Goal: Task Accomplishment & Management: Manage account settings

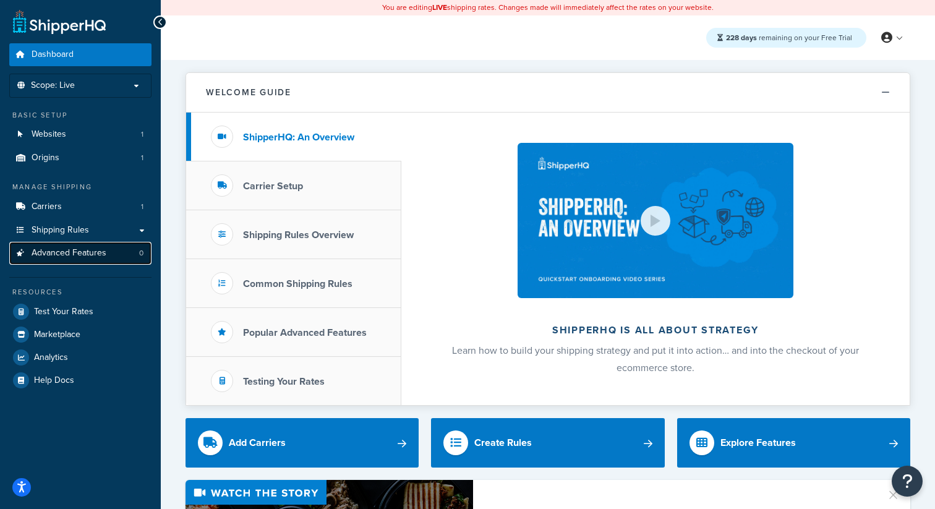
click at [117, 253] on link "Advanced Features 0" at bounding box center [80, 253] width 142 height 23
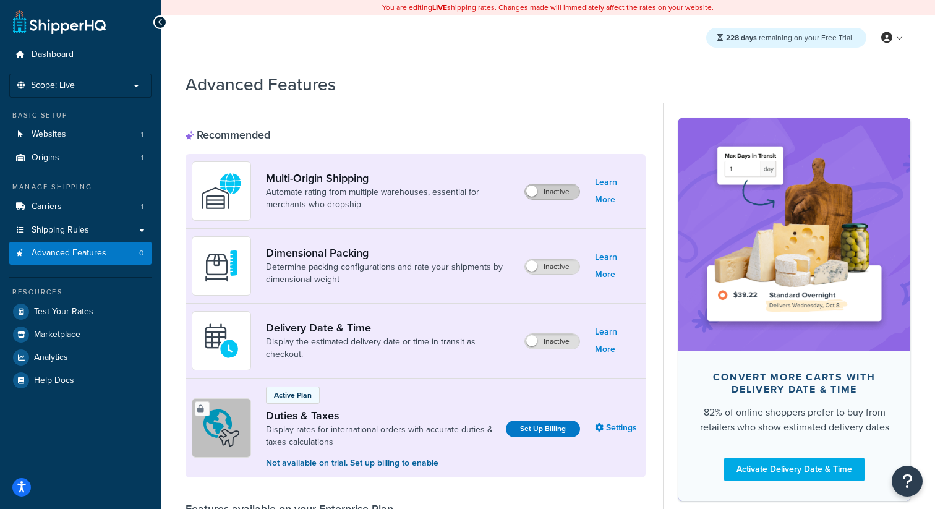
click at [564, 190] on label "Inactive" at bounding box center [552, 191] width 54 height 15
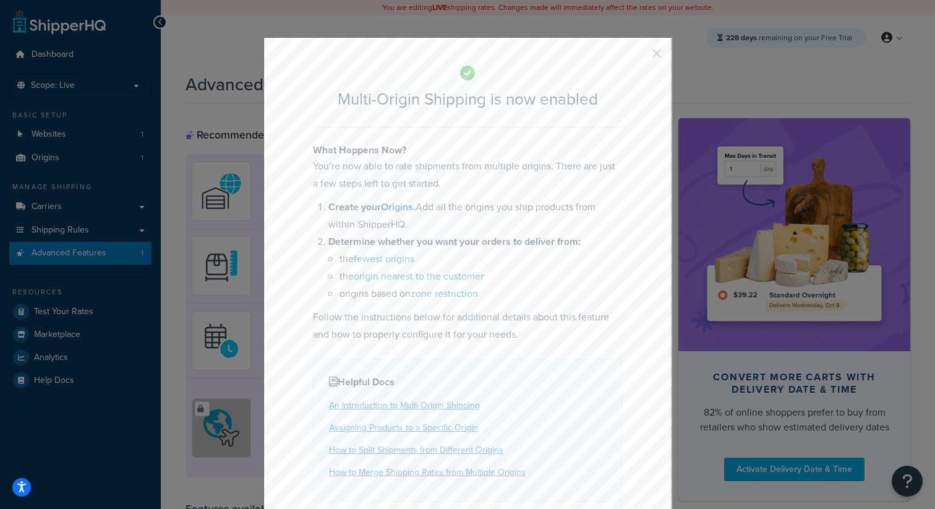
scroll to position [50, 0]
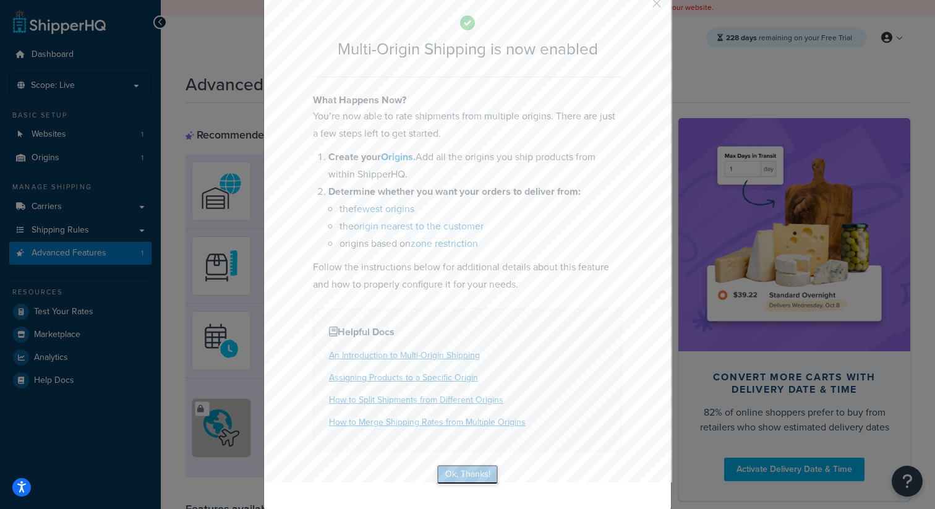
click at [470, 474] on button "Ok, Thanks!" at bounding box center [467, 474] width 62 height 20
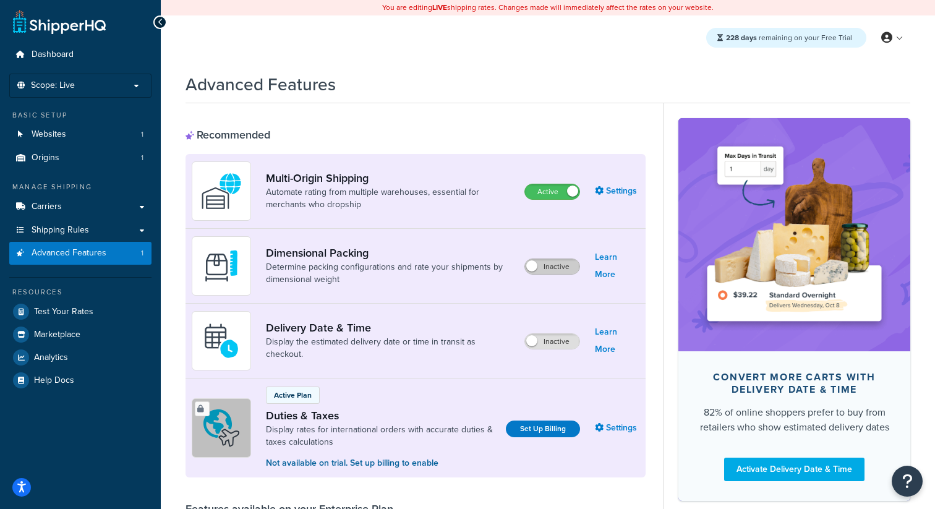
click at [567, 263] on label "Inactive" at bounding box center [552, 266] width 54 height 15
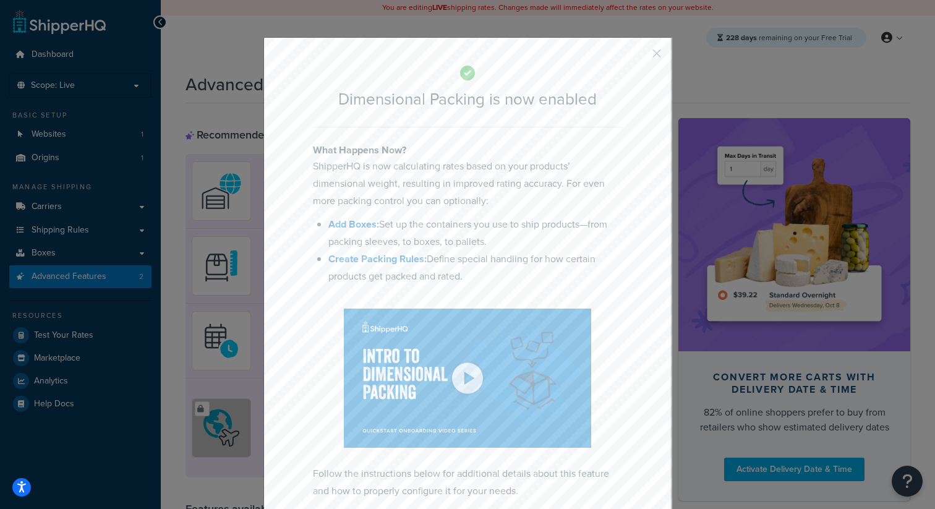
scroll to position [64, 0]
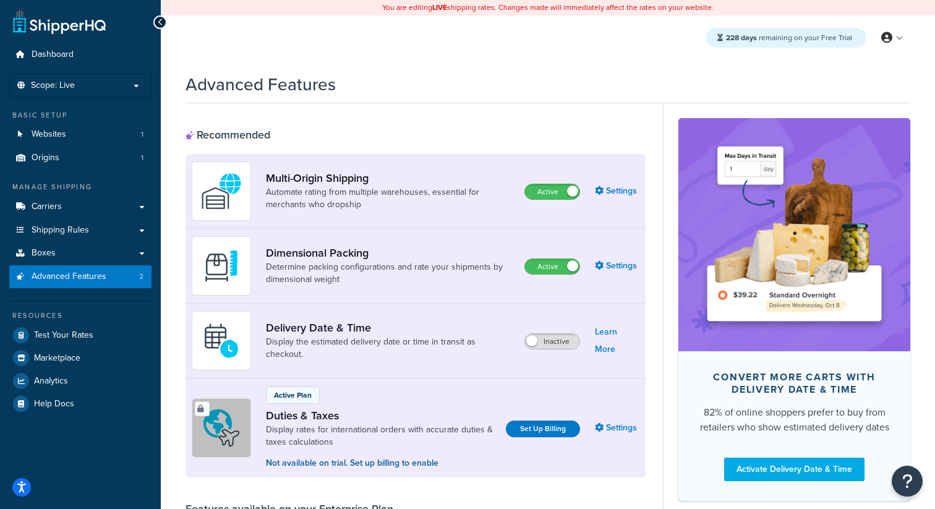
click at [555, 334] on div "Inactive" at bounding box center [552, 341] width 56 height 16
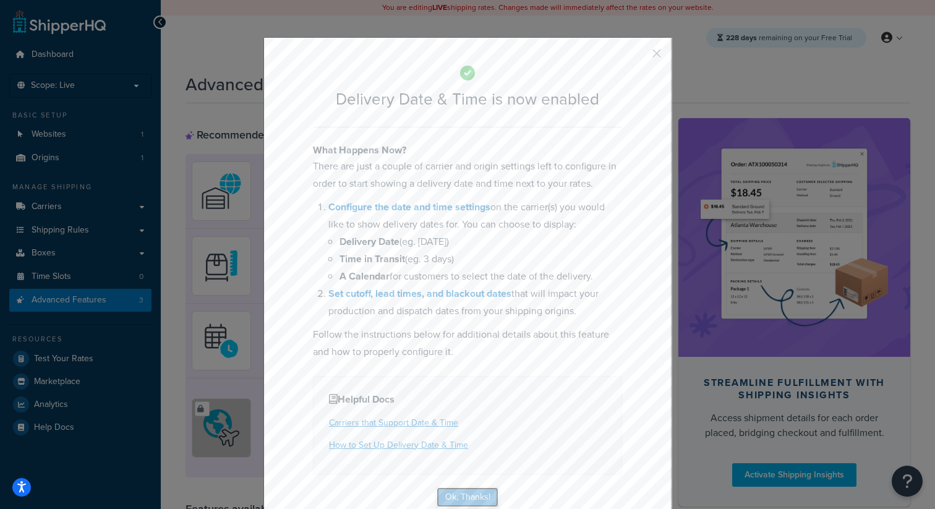
click at [475, 498] on button "Ok, Thanks!" at bounding box center [467, 497] width 62 height 20
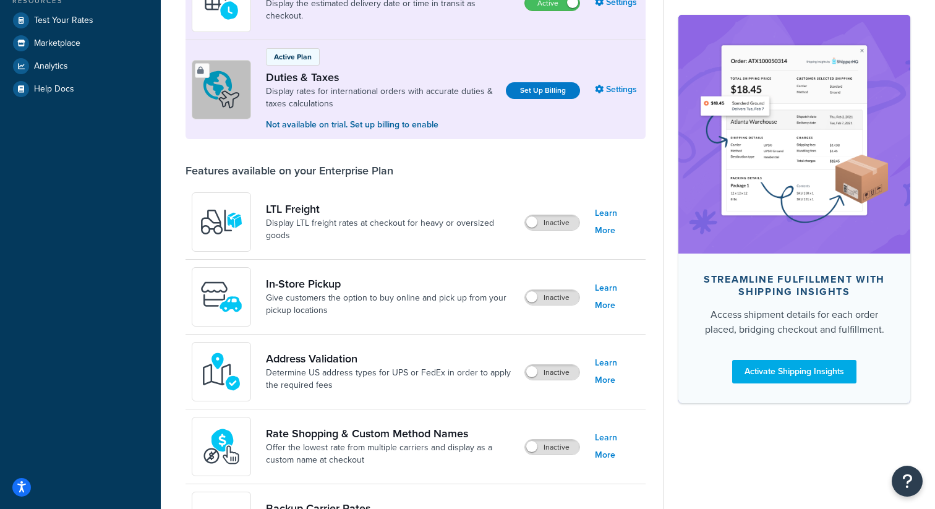
scroll to position [397, 0]
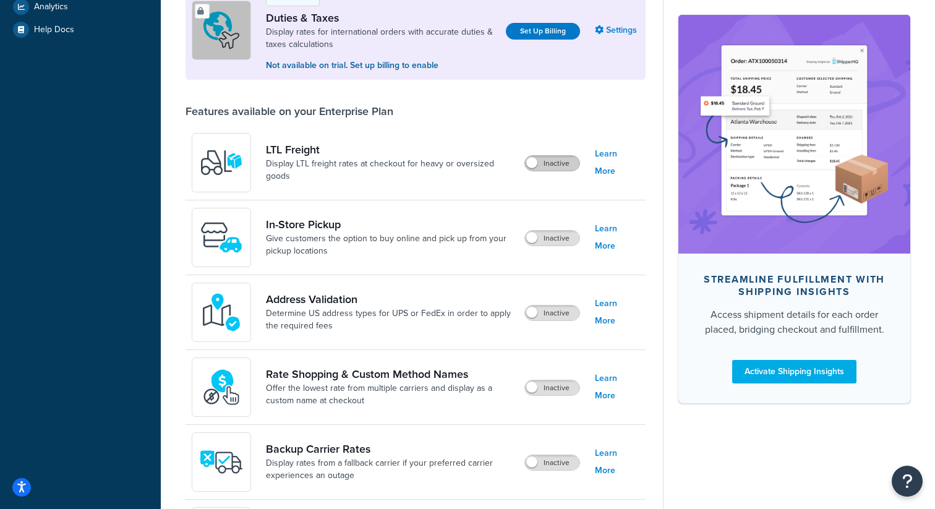
click at [547, 161] on label "Inactive" at bounding box center [552, 163] width 54 height 15
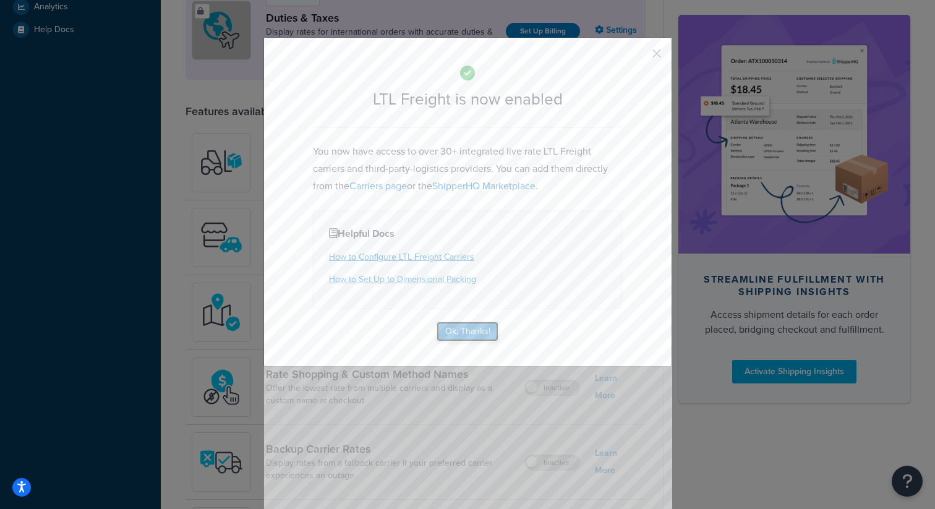
click at [482, 326] on button "Ok, Thanks!" at bounding box center [467, 331] width 62 height 20
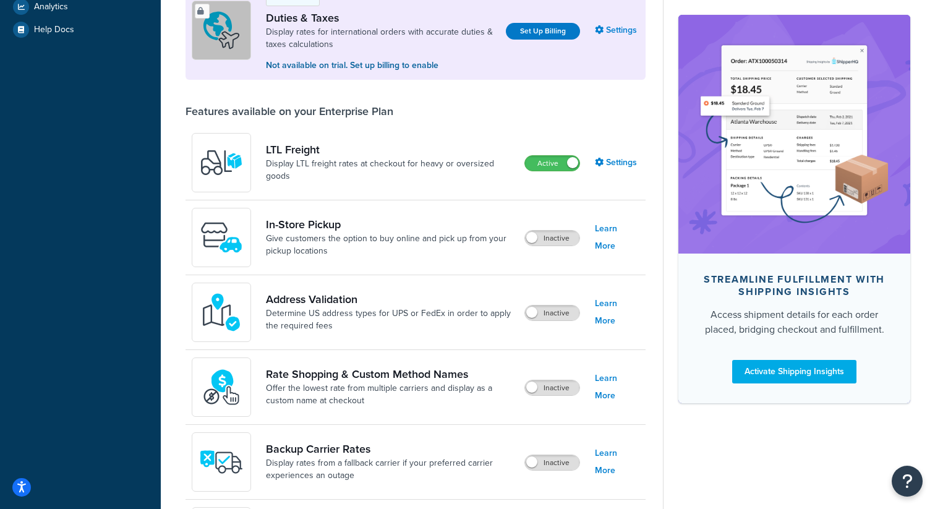
click at [538, 252] on div "In-Store Pickup Give customers the option to buy online and pick up from your p…" at bounding box center [415, 237] width 460 height 75
click at [542, 245] on label "Inactive" at bounding box center [552, 238] width 54 height 15
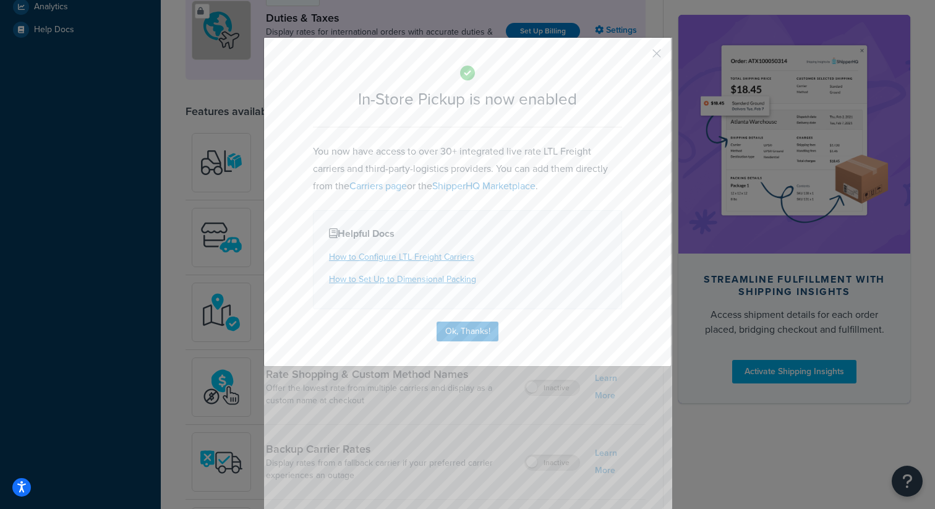
scroll to position [421, 0]
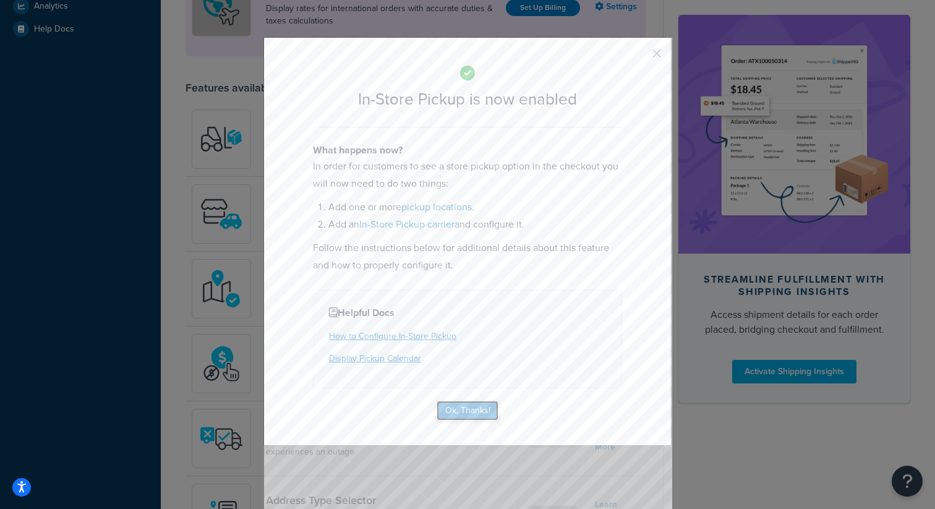
click at [469, 406] on button "Ok, Thanks!" at bounding box center [467, 411] width 62 height 20
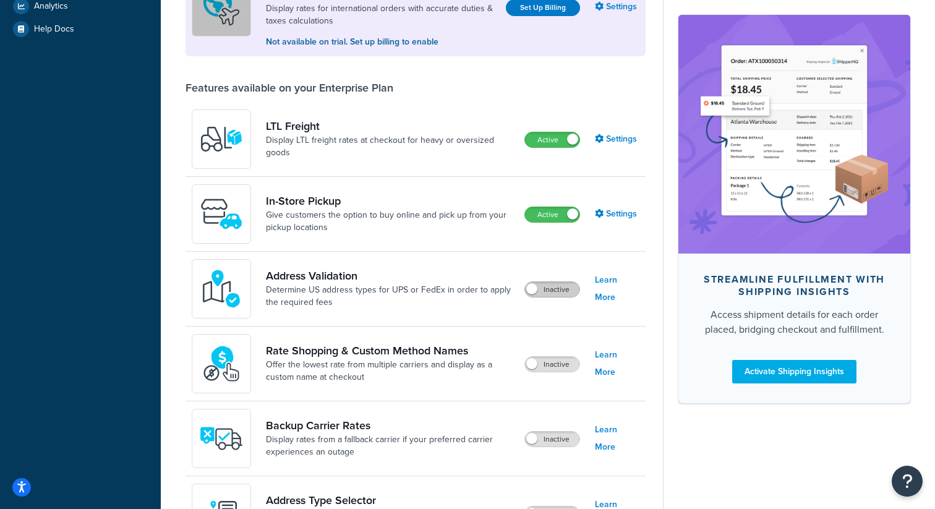
click at [560, 292] on label "Inactive" at bounding box center [552, 289] width 54 height 15
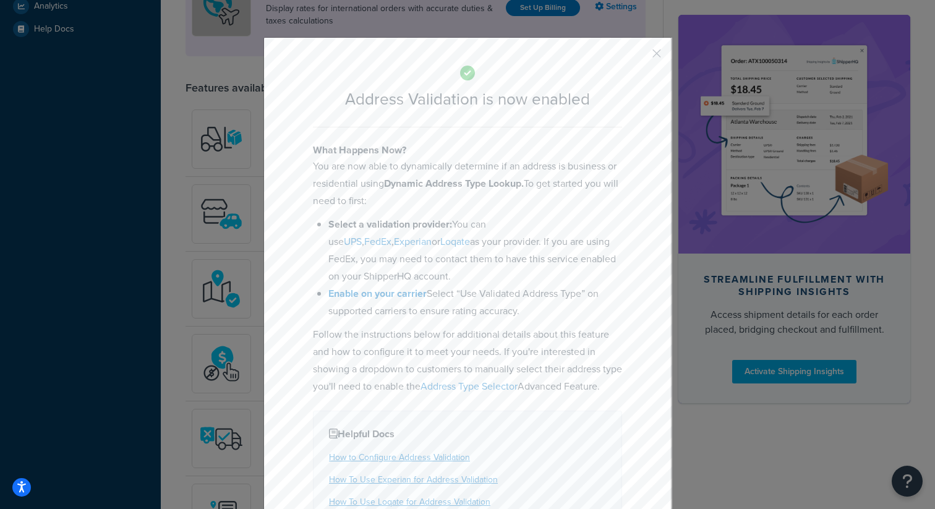
scroll to position [98, 0]
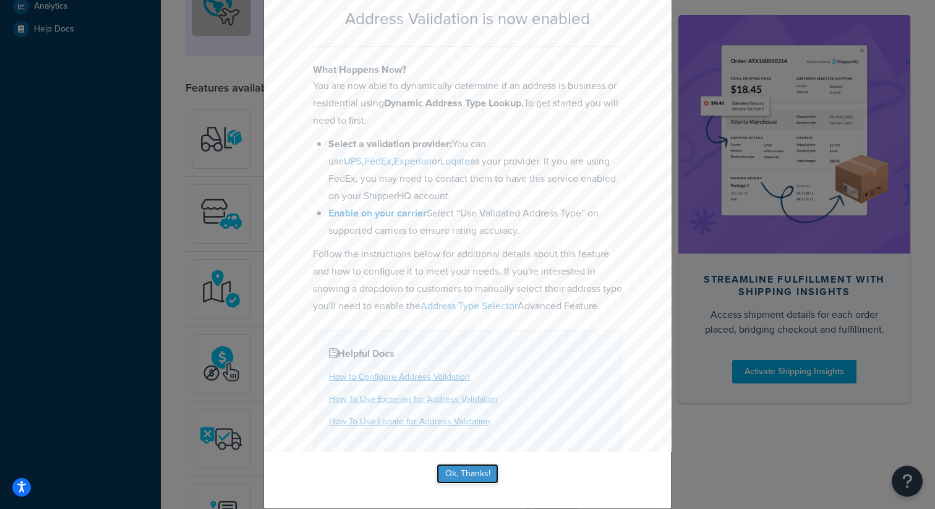
click at [472, 477] on button "Ok, Thanks!" at bounding box center [467, 474] width 62 height 20
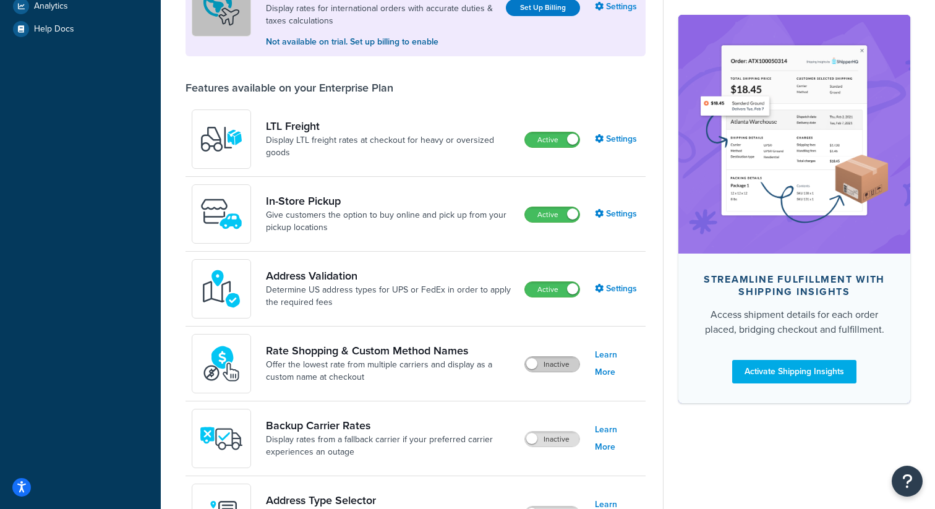
click at [558, 369] on label "Inactive" at bounding box center [552, 364] width 54 height 15
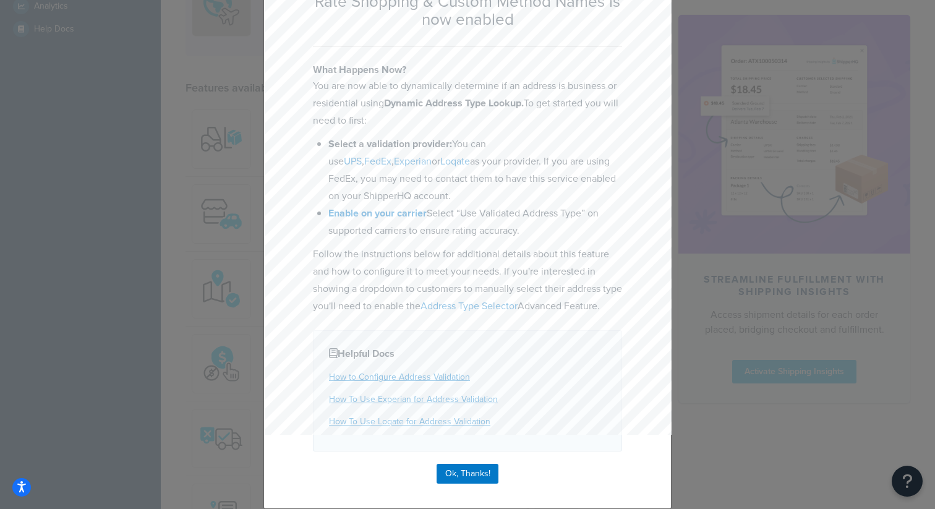
scroll to position [116, 0]
click at [472, 465] on button "Ok, Thanks!" at bounding box center [467, 474] width 62 height 20
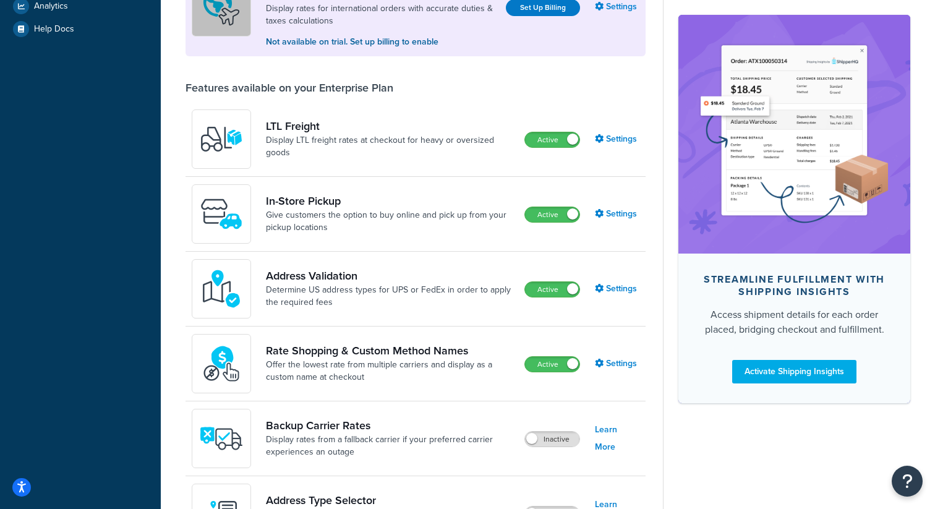
click at [548, 431] on div "Inactive" at bounding box center [552, 438] width 56 height 17
click at [545, 435] on label "Inactive" at bounding box center [552, 438] width 54 height 15
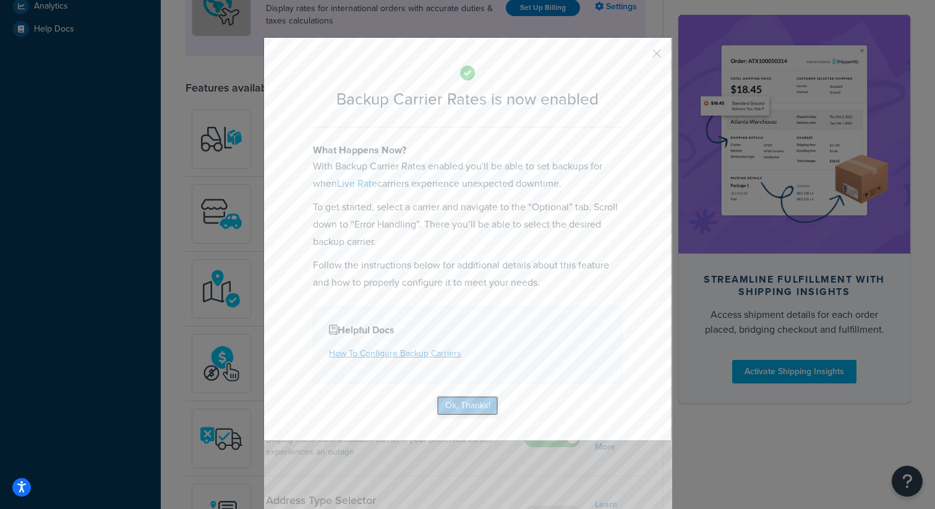
click at [486, 410] on button "Ok, Thanks!" at bounding box center [467, 406] width 62 height 20
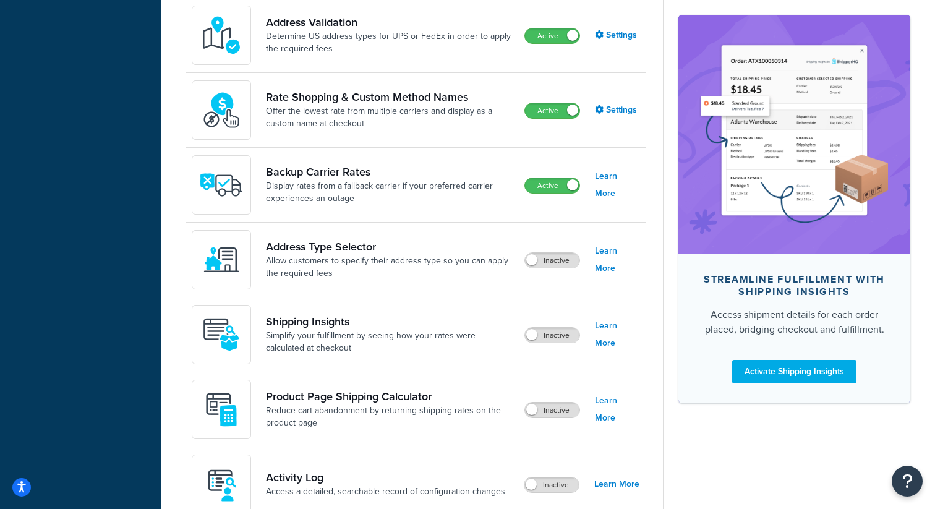
scroll to position [825, 0]
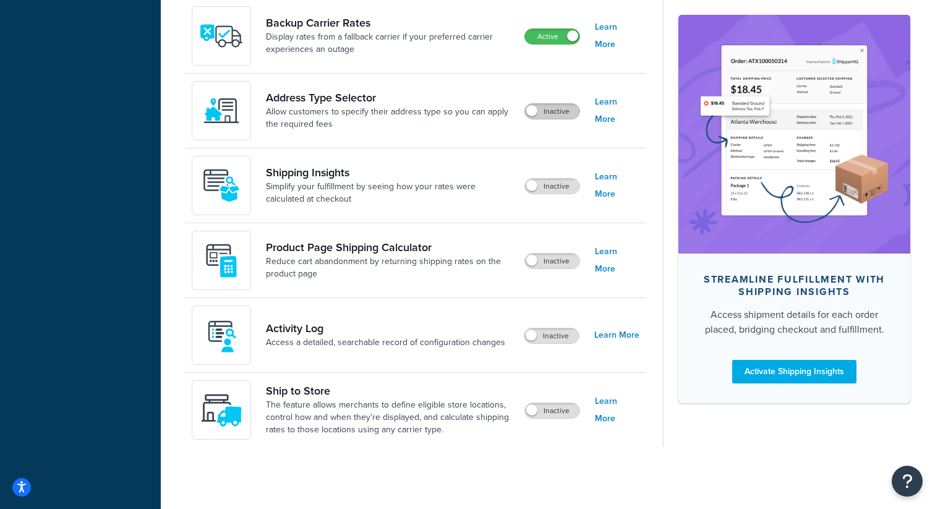
click at [554, 110] on label "Inactive" at bounding box center [552, 111] width 54 height 15
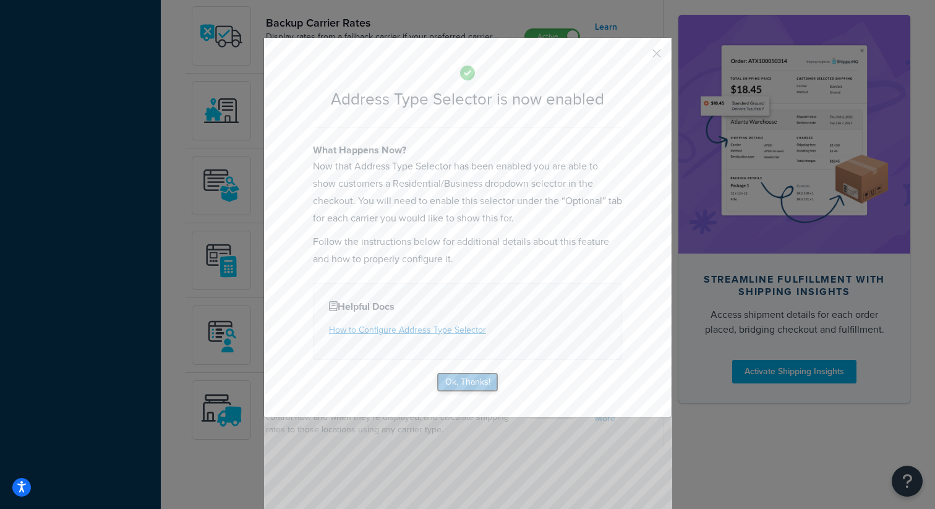
click at [475, 388] on button "Ok, Thanks!" at bounding box center [467, 382] width 62 height 20
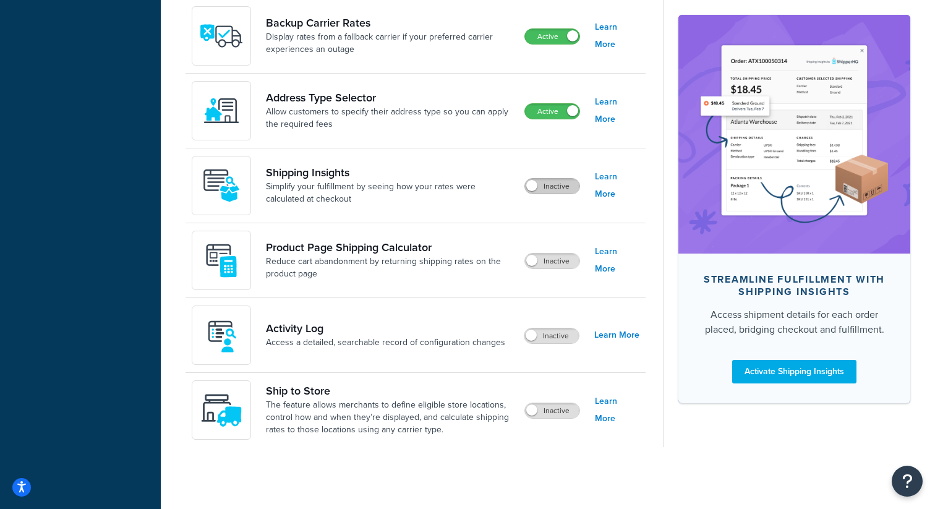
click at [568, 193] on label "Inactive" at bounding box center [552, 186] width 54 height 15
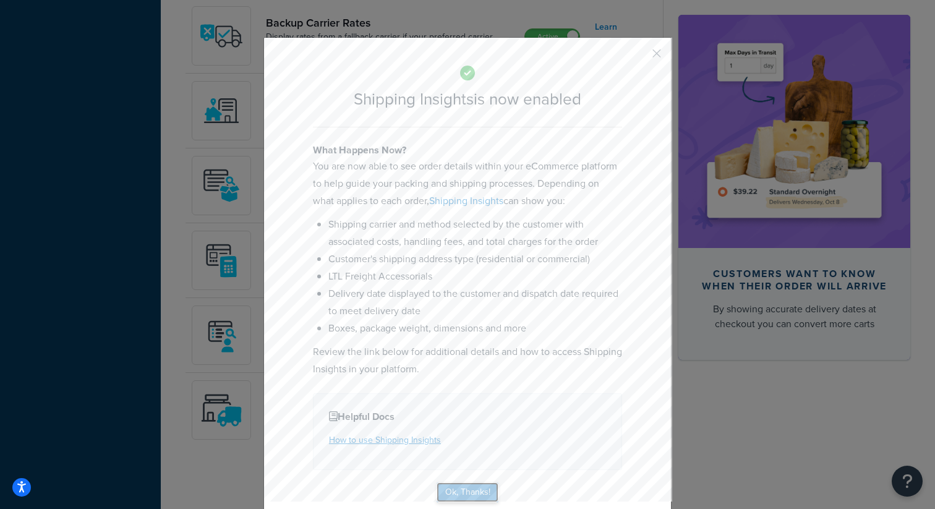
click at [465, 488] on button "Ok, Thanks!" at bounding box center [467, 492] width 62 height 20
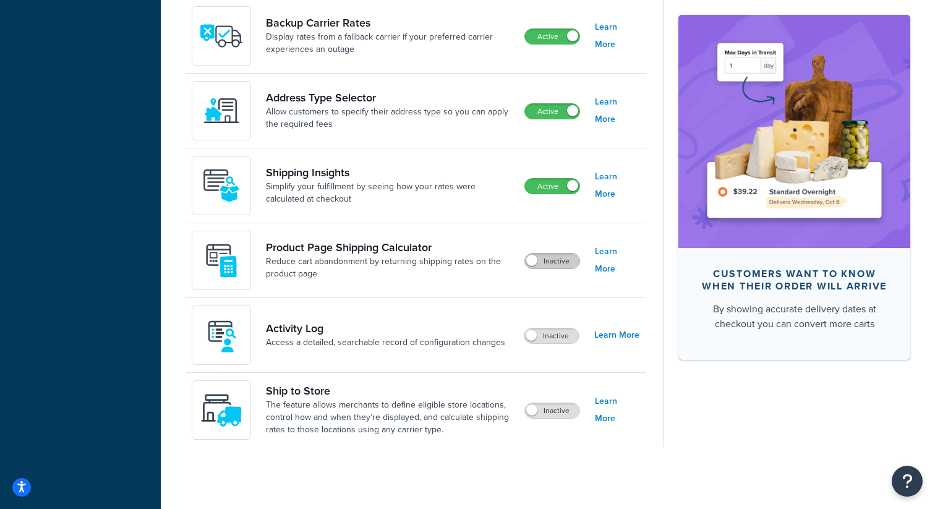
click at [570, 263] on label "Inactive" at bounding box center [552, 260] width 54 height 15
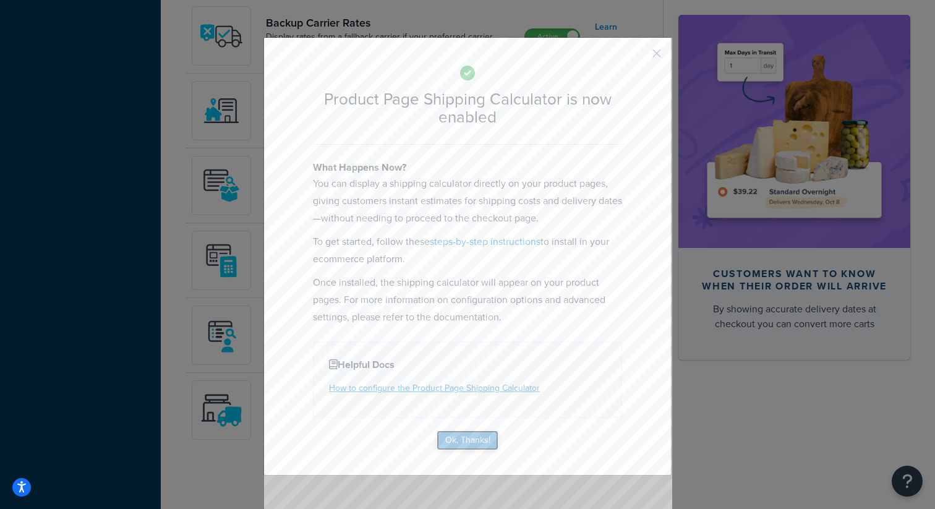
click at [475, 438] on button "Ok, Thanks!" at bounding box center [467, 440] width 62 height 20
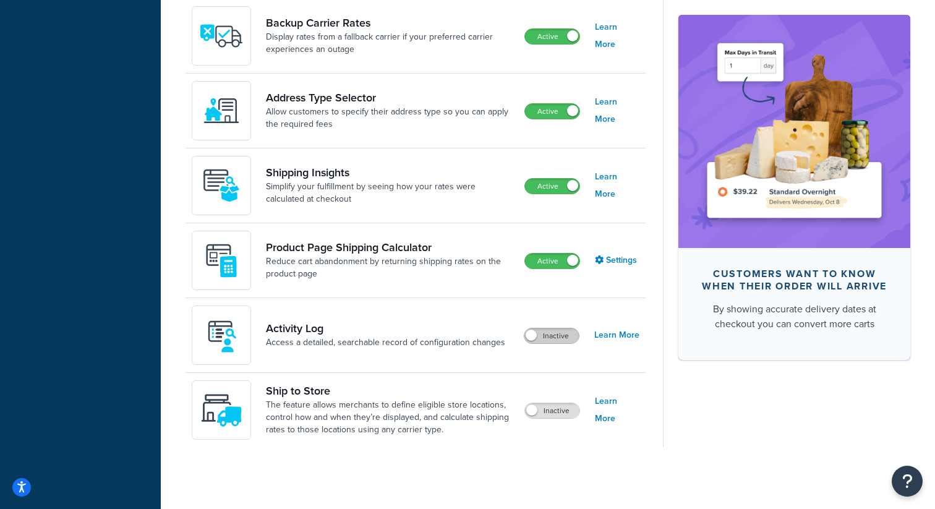
click at [558, 331] on label "Inactive" at bounding box center [551, 335] width 54 height 15
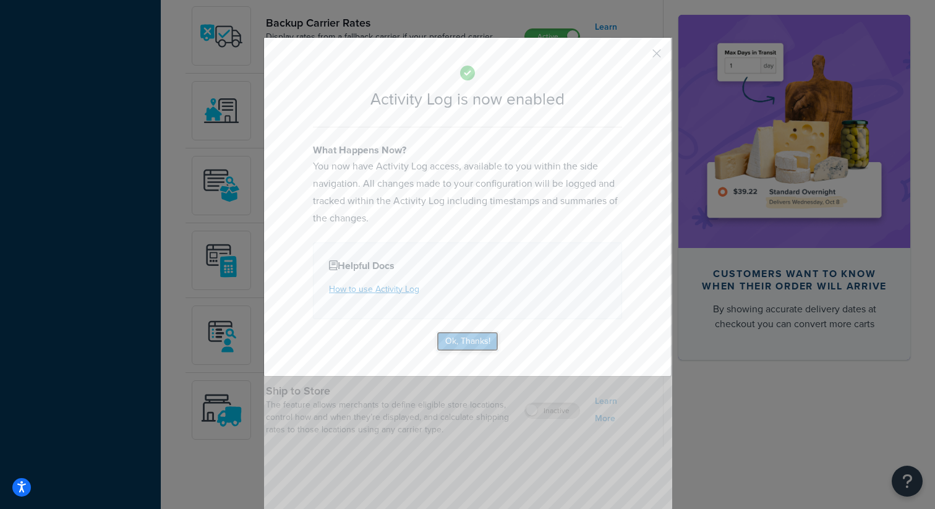
click at [488, 342] on button "Ok, Thanks!" at bounding box center [467, 341] width 62 height 20
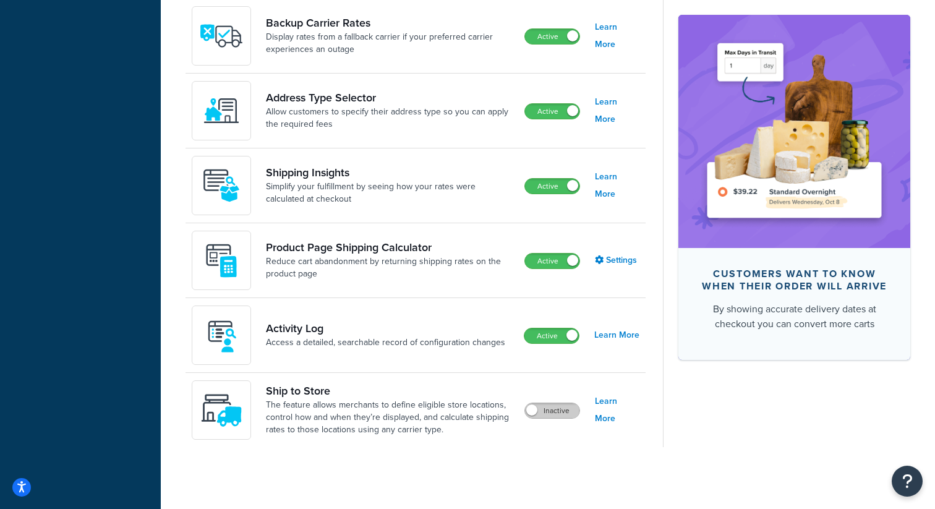
click at [568, 417] on label "Inactive" at bounding box center [552, 410] width 54 height 15
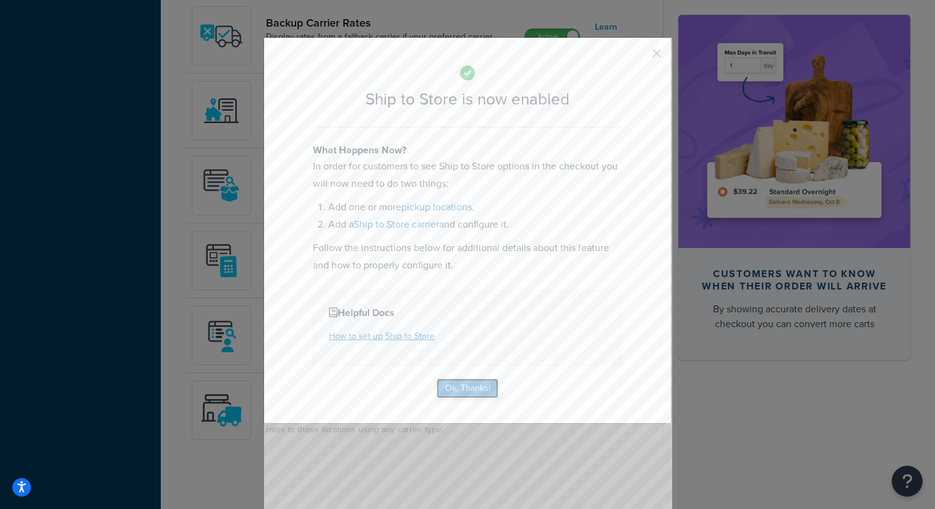
click at [465, 390] on button "Ok, Thanks!" at bounding box center [467, 388] width 62 height 20
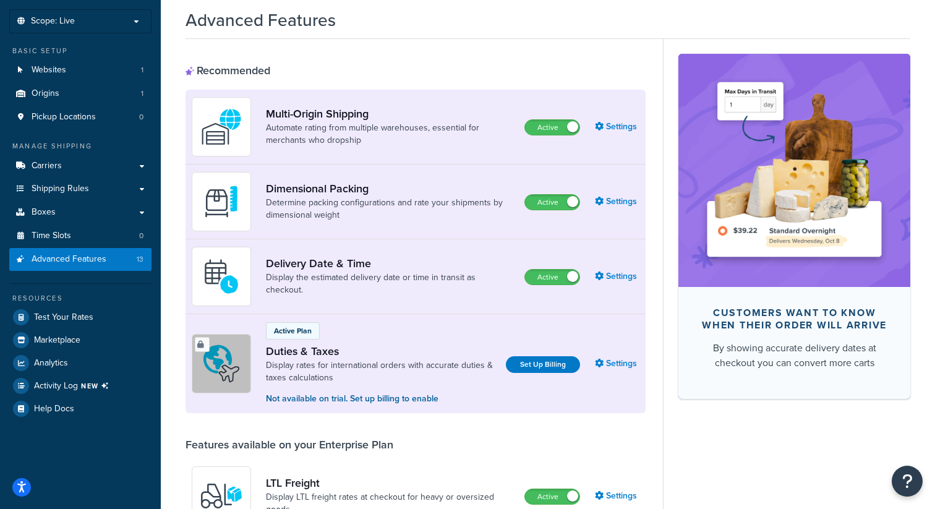
scroll to position [0, 0]
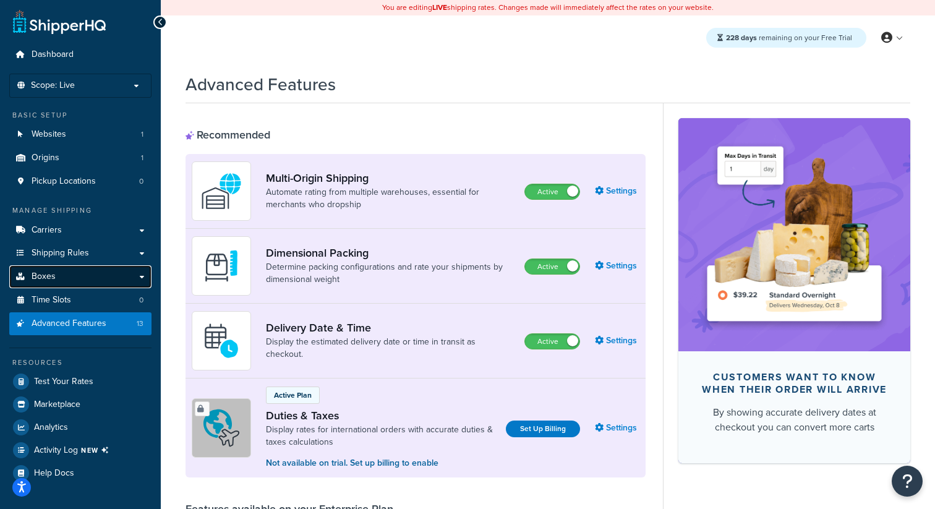
click at [87, 281] on link "Boxes" at bounding box center [80, 276] width 142 height 23
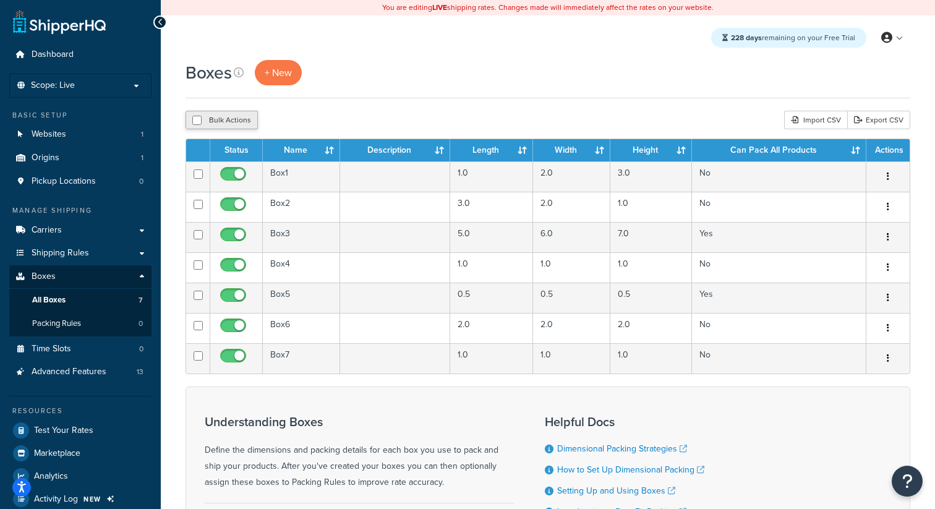
click at [211, 122] on button "Bulk Actions" at bounding box center [221, 120] width 72 height 19
checkbox input "true"
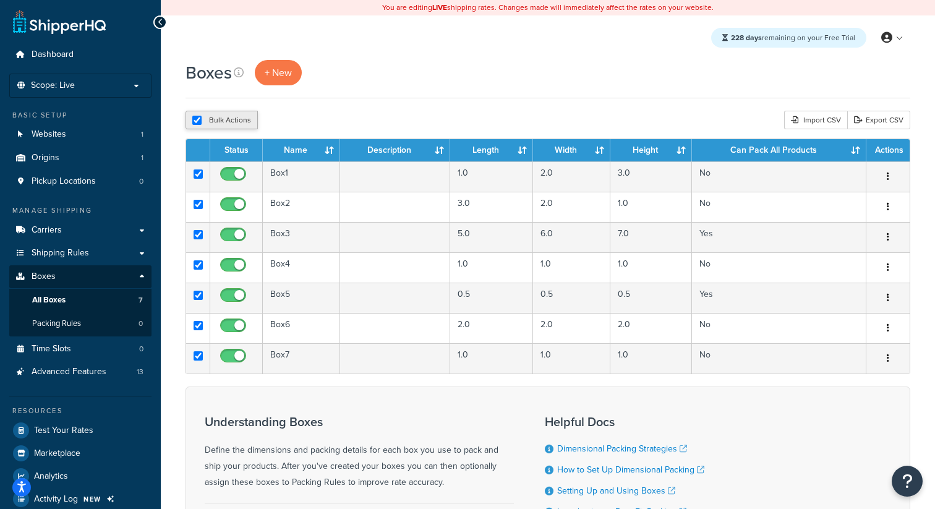
checkbox input "true"
click at [336, 117] on button "Delete" at bounding box center [329, 120] width 43 height 19
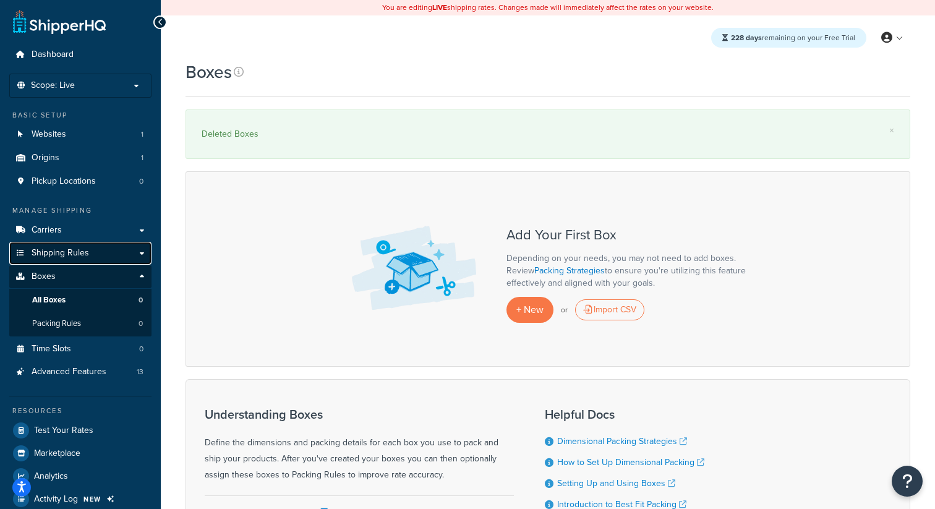
click at [93, 257] on link "Shipping Rules" at bounding box center [80, 253] width 142 height 23
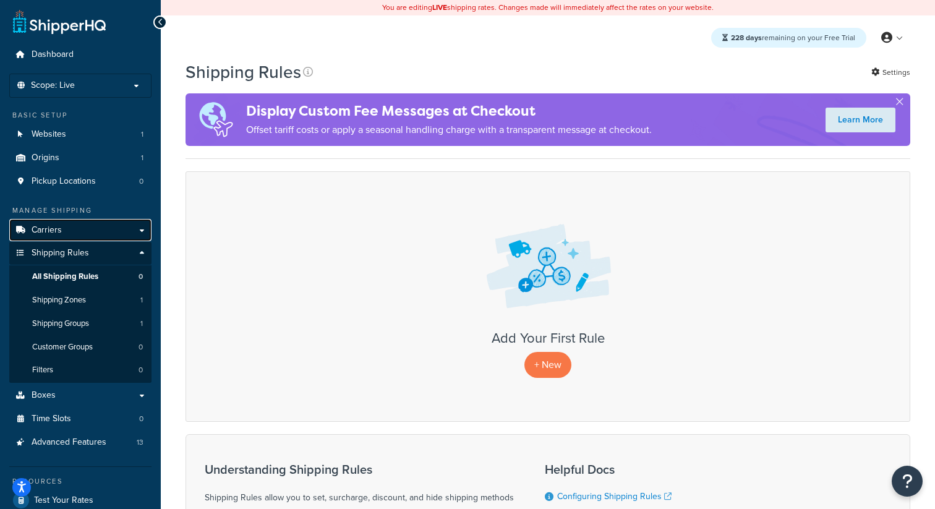
click at [104, 234] on link "Carriers" at bounding box center [80, 230] width 142 height 23
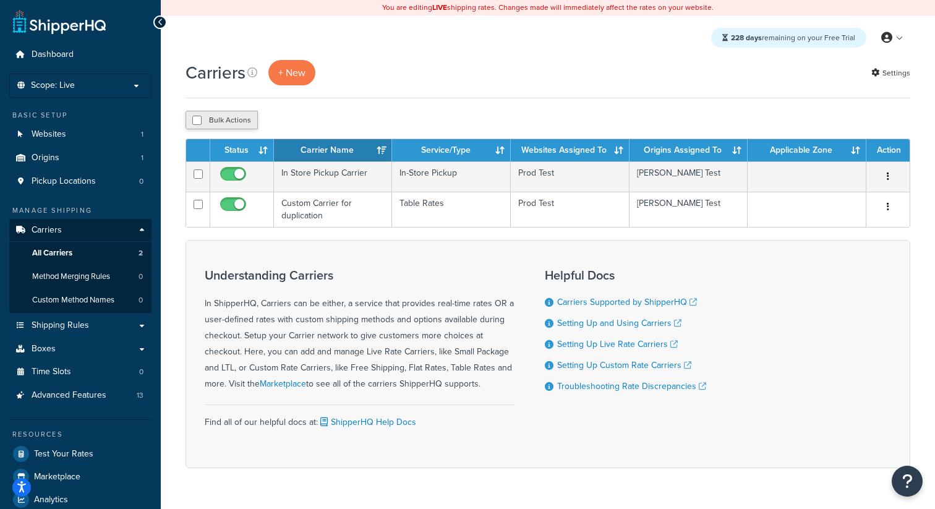
click at [236, 122] on button "Bulk Actions" at bounding box center [221, 120] width 72 height 19
checkbox input "true"
click at [344, 124] on button "Delete" at bounding box center [329, 120] width 43 height 19
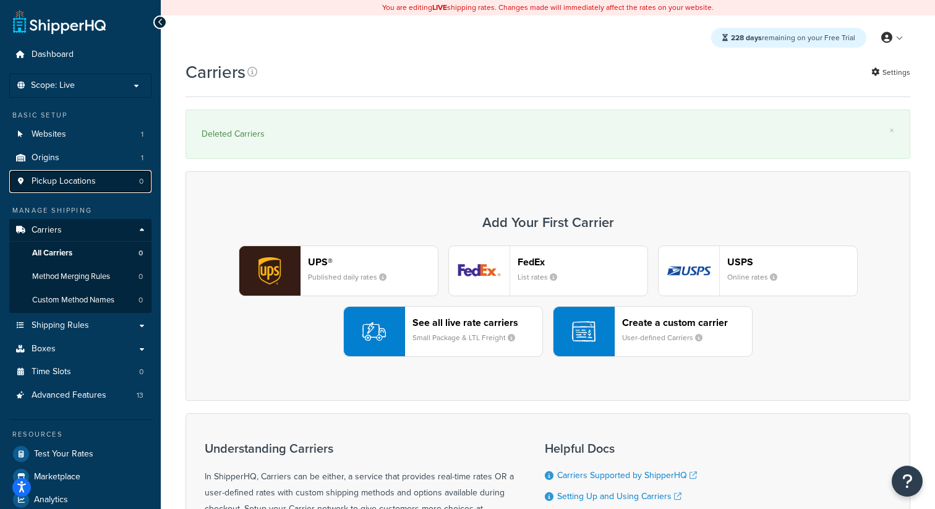
click at [122, 185] on link "Pickup Locations 0" at bounding box center [80, 181] width 142 height 23
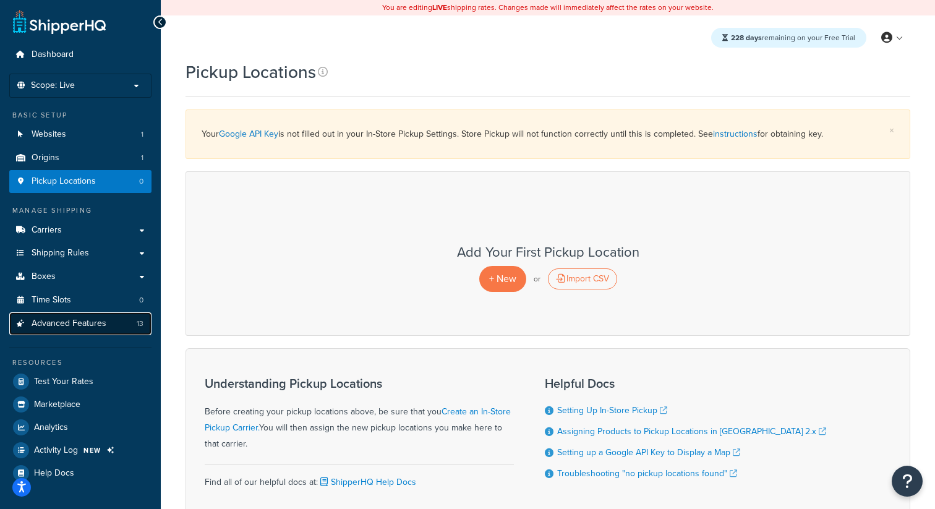
click at [113, 326] on link "Advanced Features 13" at bounding box center [80, 323] width 142 height 23
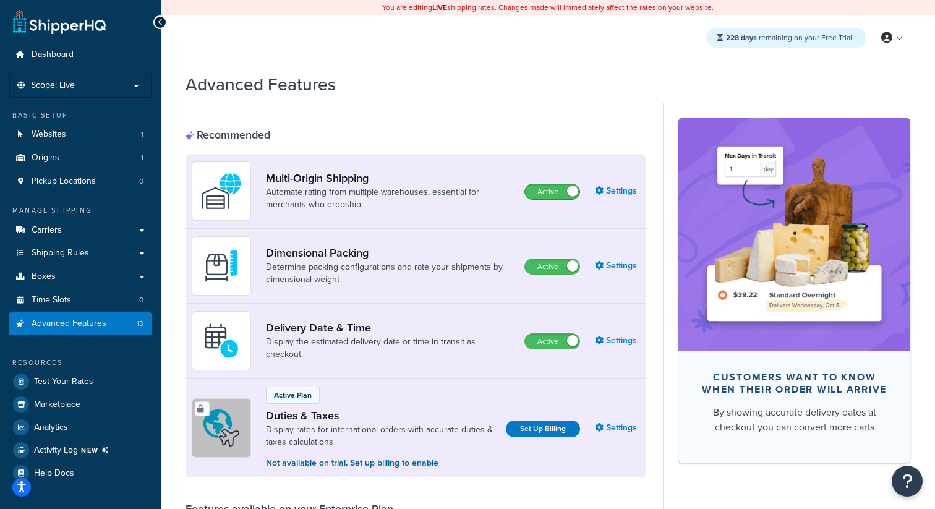
click at [568, 193] on span at bounding box center [572, 190] width 11 height 11
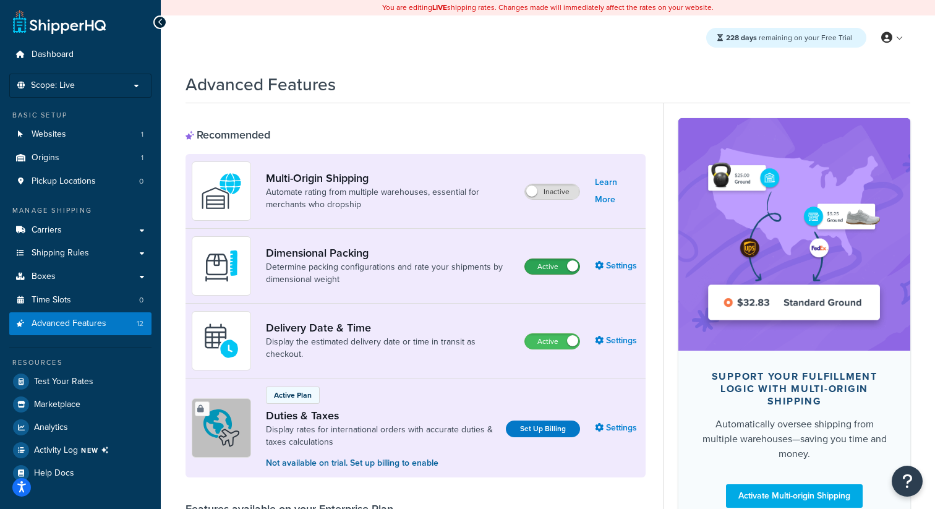
click at [551, 269] on label "Active" at bounding box center [552, 266] width 54 height 15
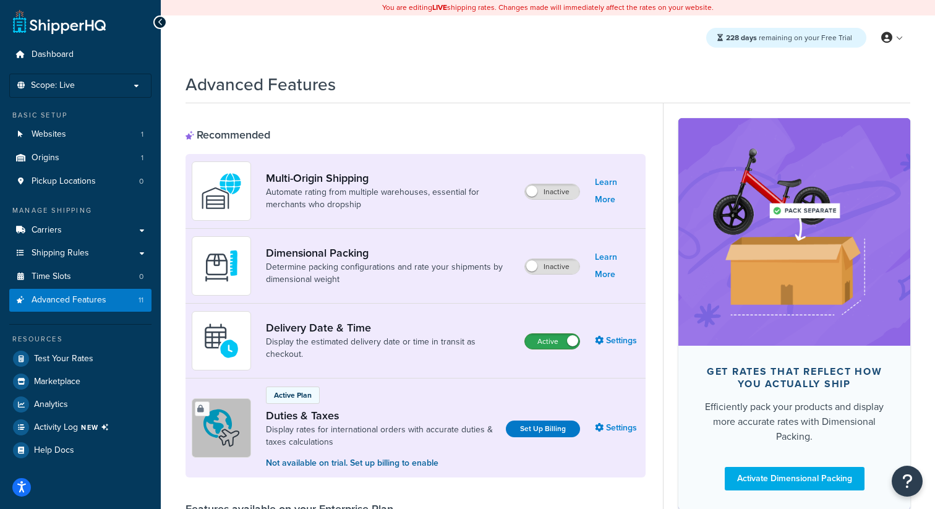
click at [539, 344] on label "Active" at bounding box center [552, 341] width 54 height 15
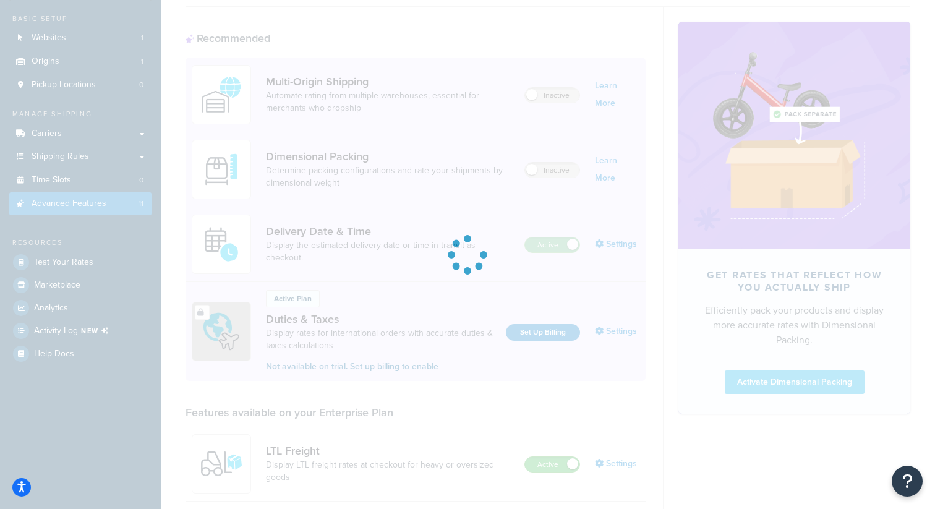
scroll to position [189, 0]
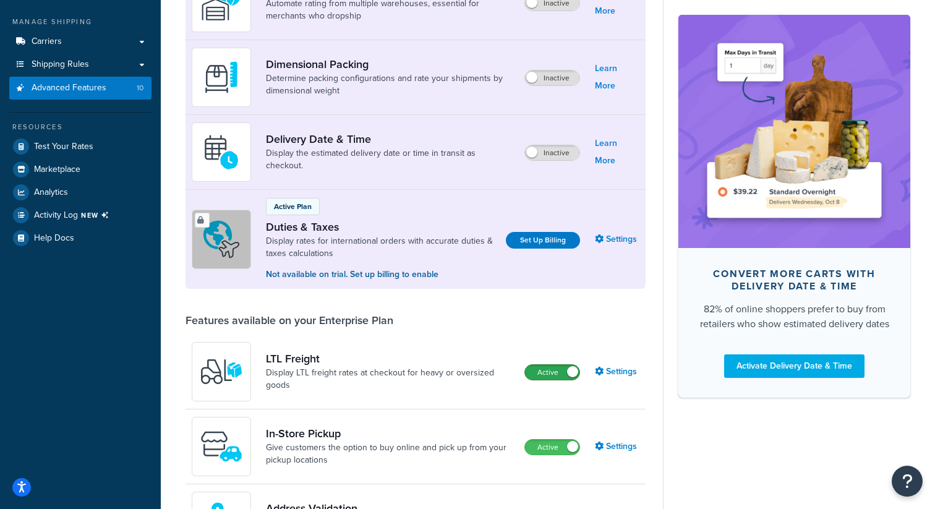
click at [550, 370] on label "Active" at bounding box center [552, 372] width 54 height 15
click at [545, 448] on label "Active" at bounding box center [552, 447] width 54 height 15
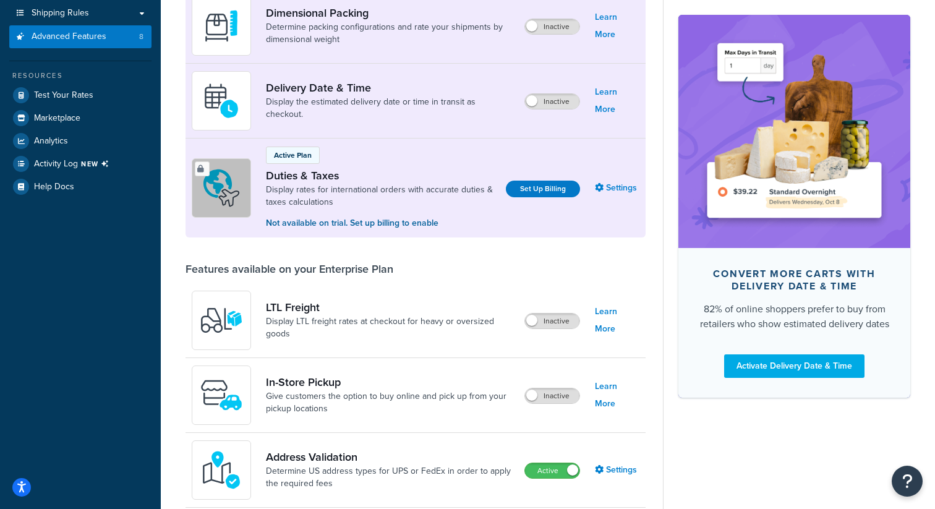
scroll to position [407, 0]
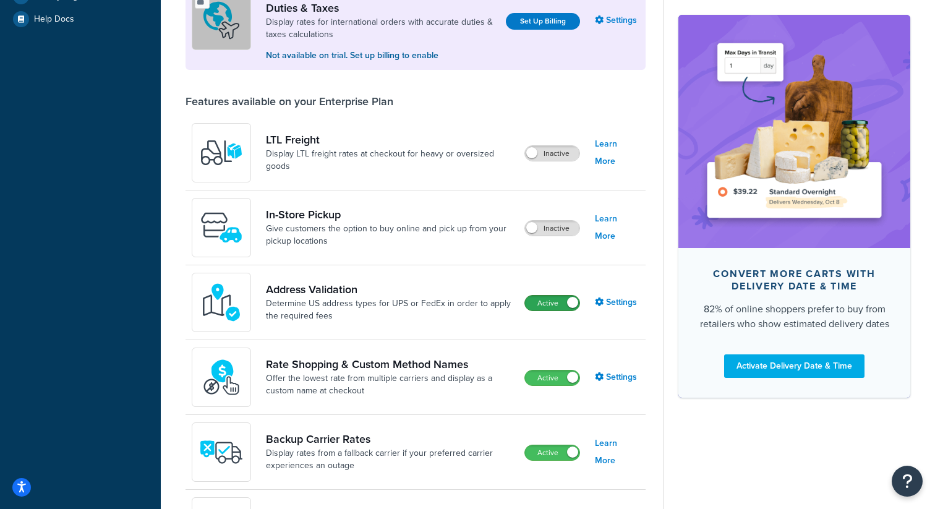
click at [559, 308] on label "Active" at bounding box center [552, 302] width 54 height 15
click at [549, 383] on label "Active" at bounding box center [552, 377] width 54 height 15
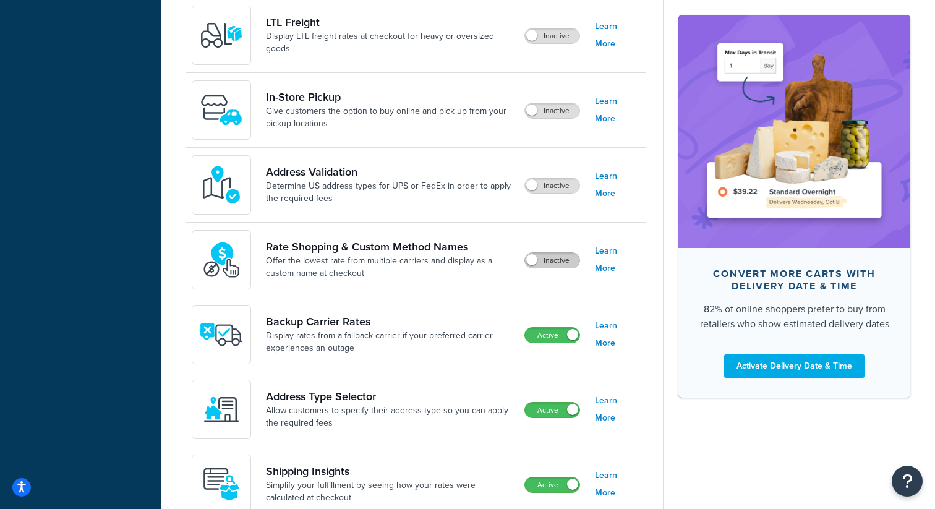
scroll to position [571, 0]
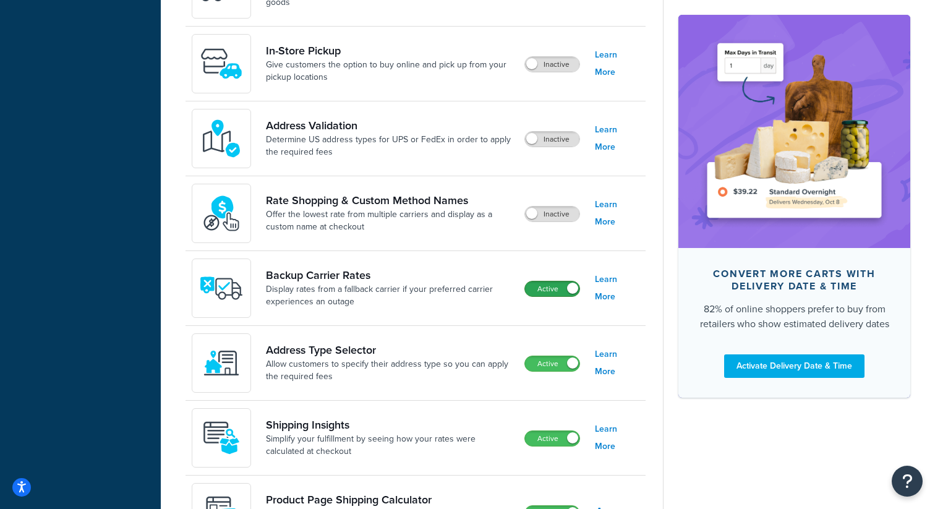
click at [551, 291] on label "Active" at bounding box center [552, 288] width 54 height 15
click at [548, 363] on label "Active" at bounding box center [552, 363] width 54 height 15
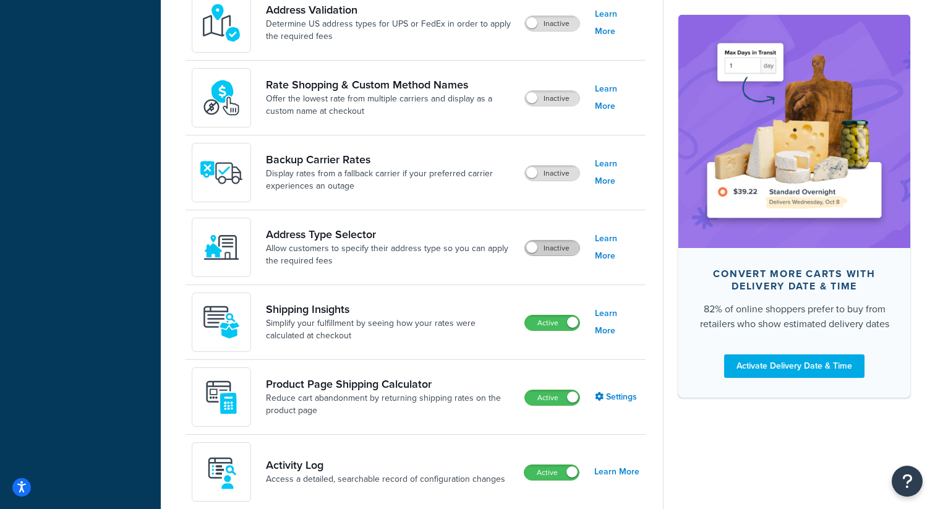
scroll to position [717, 0]
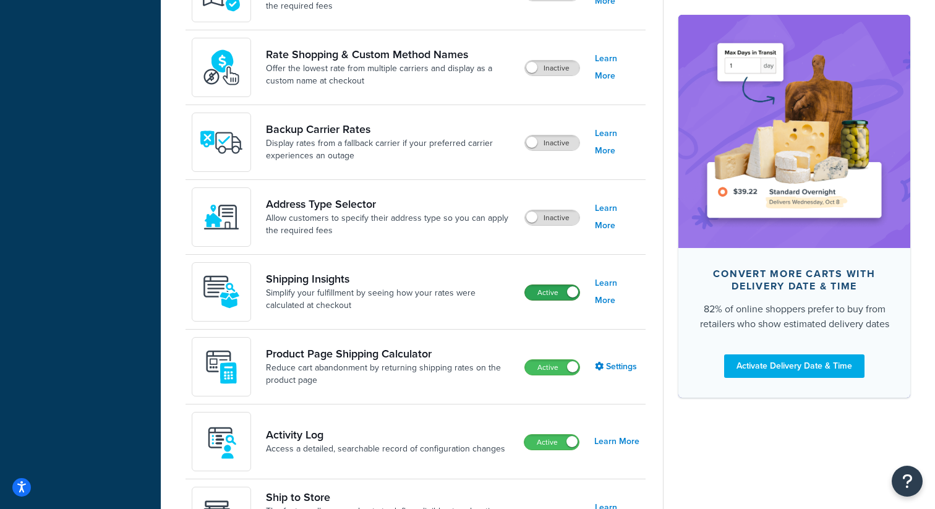
click at [549, 291] on label "Active" at bounding box center [552, 292] width 54 height 15
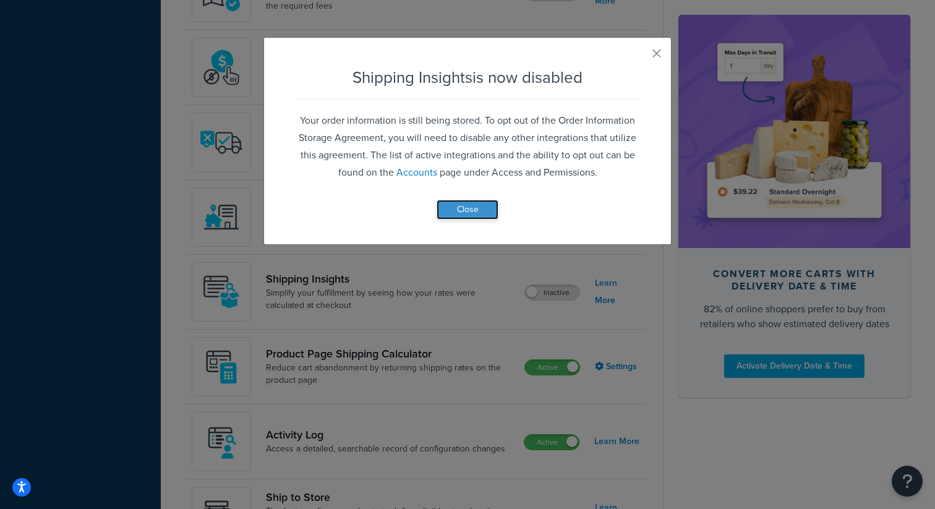
click at [479, 202] on button "Close" at bounding box center [467, 210] width 62 height 20
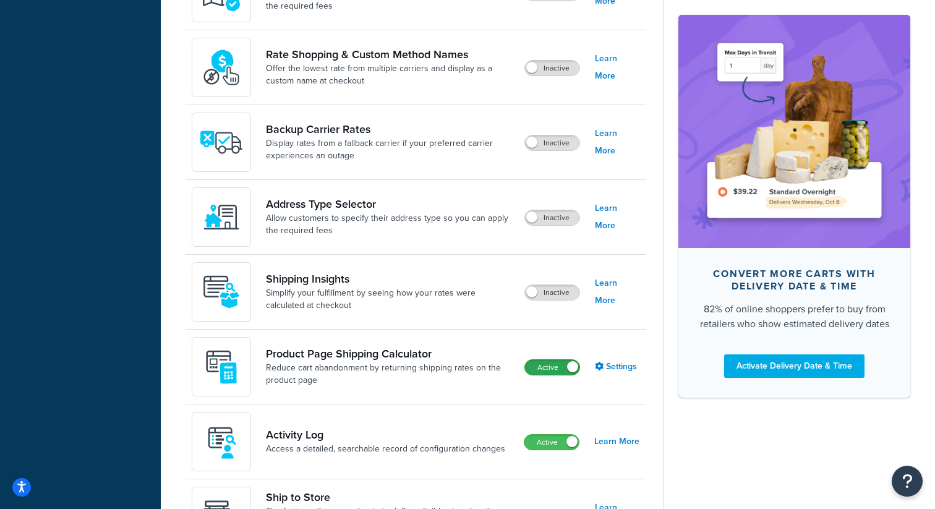
click at [554, 373] on label "Active" at bounding box center [552, 367] width 54 height 15
click at [554, 447] on label "Active" at bounding box center [551, 442] width 54 height 15
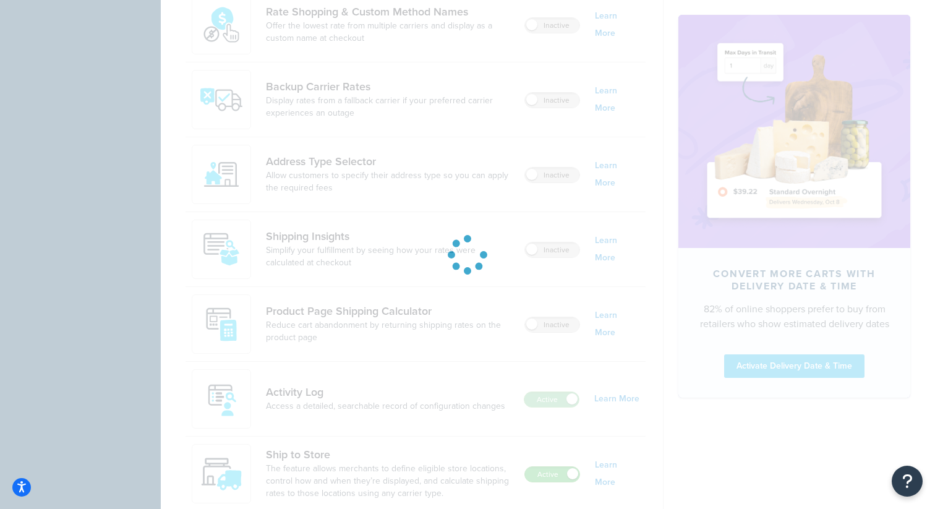
scroll to position [825, 0]
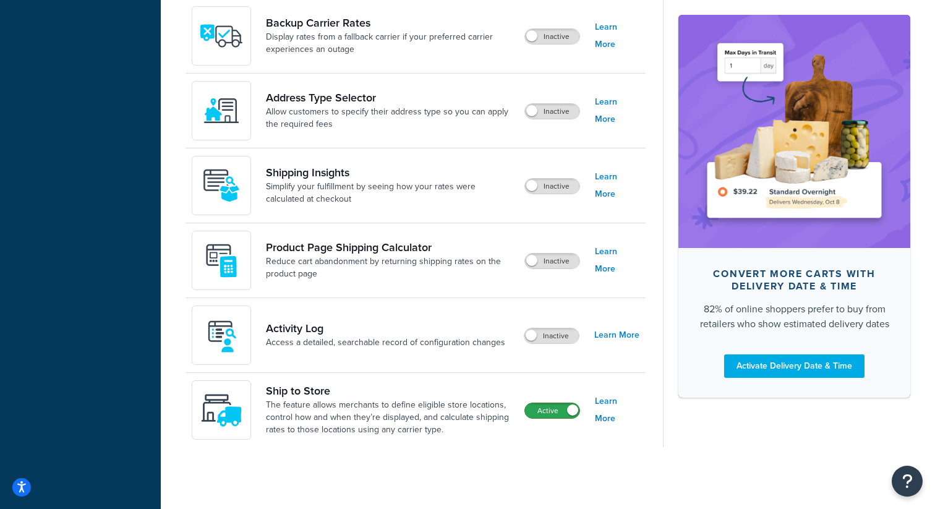
click at [559, 409] on label "Active" at bounding box center [552, 410] width 54 height 15
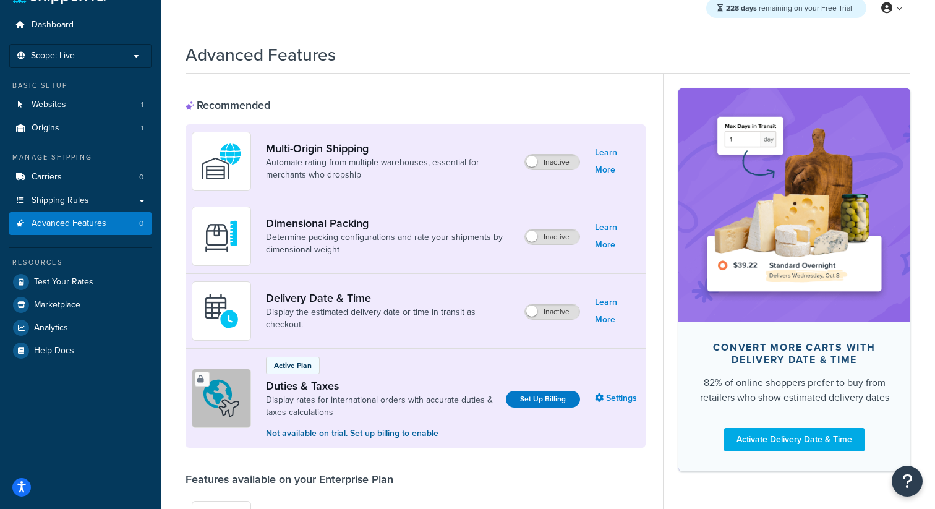
scroll to position [0, 0]
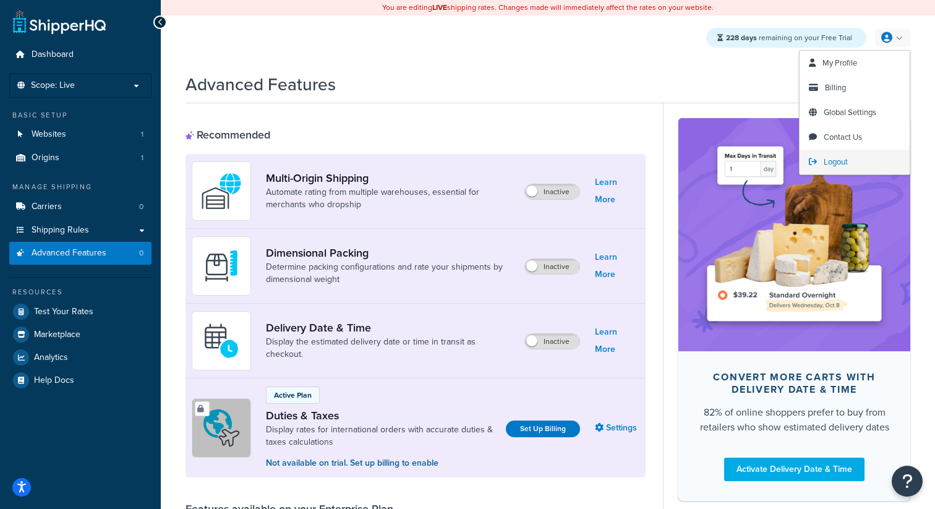
click at [838, 158] on span "Logout" at bounding box center [835, 162] width 24 height 12
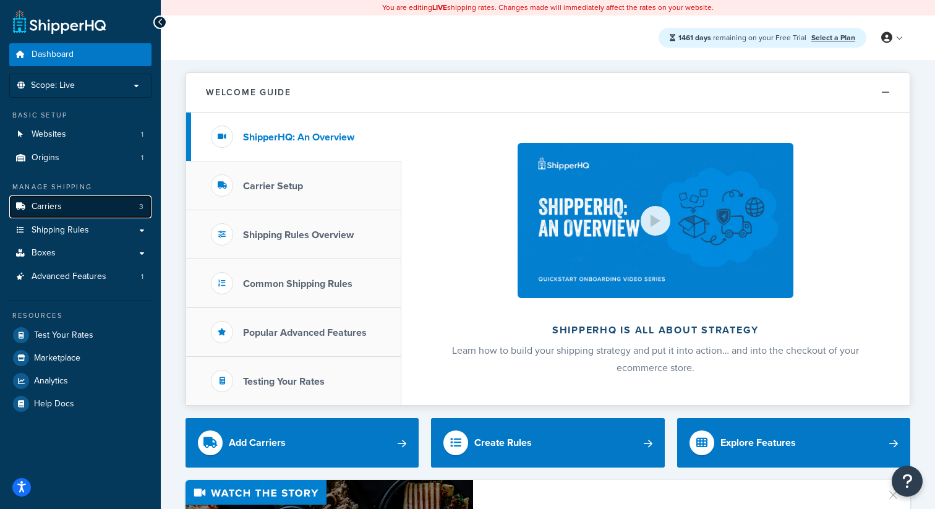
click at [122, 208] on link "Carriers 3" at bounding box center [80, 206] width 142 height 23
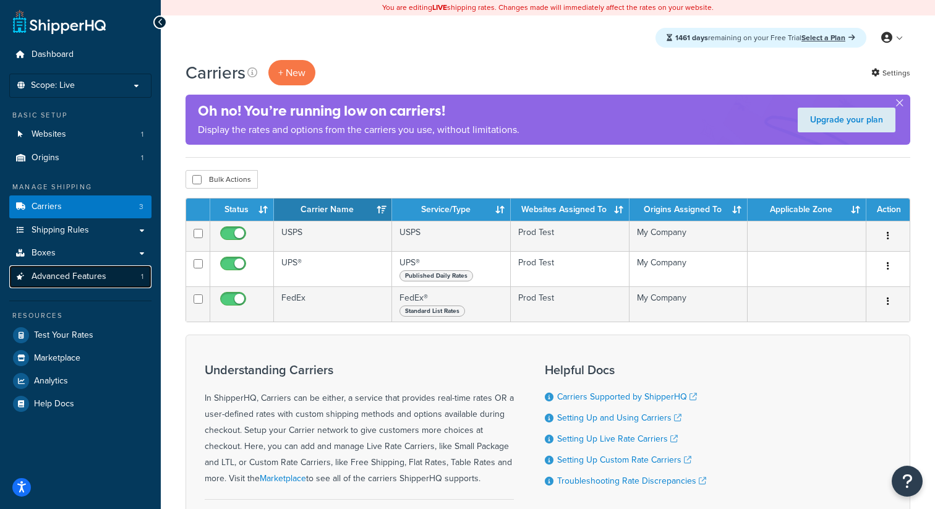
click at [136, 266] on link "Advanced Features 1" at bounding box center [80, 276] width 142 height 23
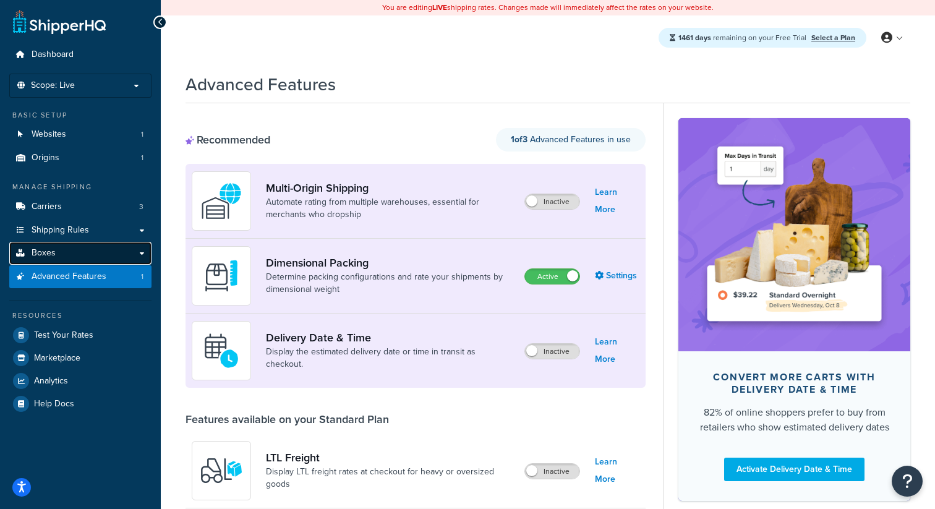
click at [120, 255] on link "Boxes" at bounding box center [80, 253] width 142 height 23
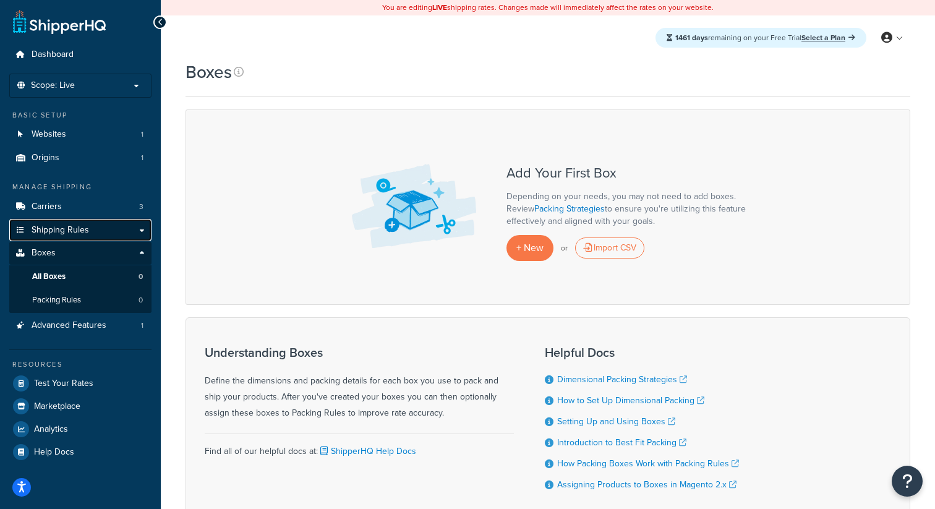
click at [114, 234] on link "Shipping Rules" at bounding box center [80, 230] width 142 height 23
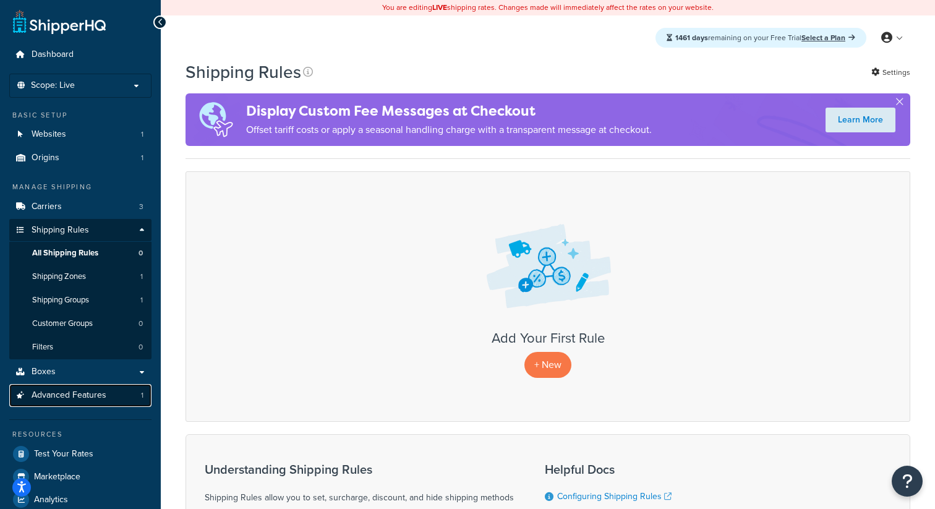
click at [124, 397] on link "Advanced Features 1" at bounding box center [80, 395] width 142 height 23
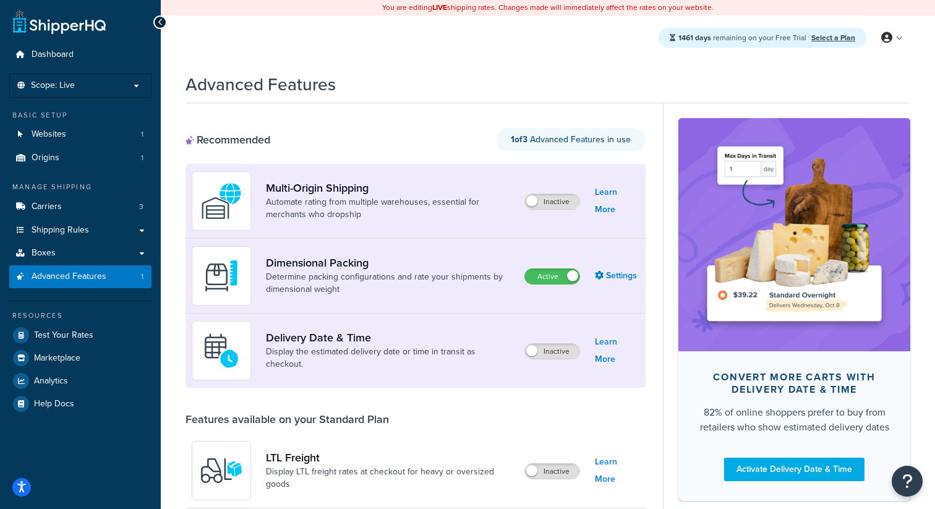
click at [537, 289] on div "Dimensional Packing Determine packing configurations and rate your shipments by…" at bounding box center [415, 276] width 460 height 75
click at [556, 279] on label "Active" at bounding box center [552, 276] width 54 height 15
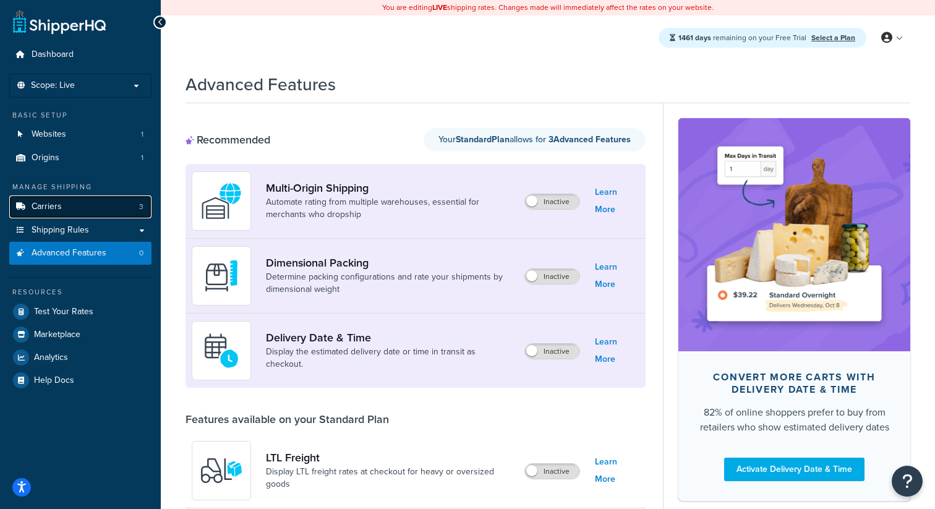
click at [73, 214] on link "Carriers 3" at bounding box center [80, 206] width 142 height 23
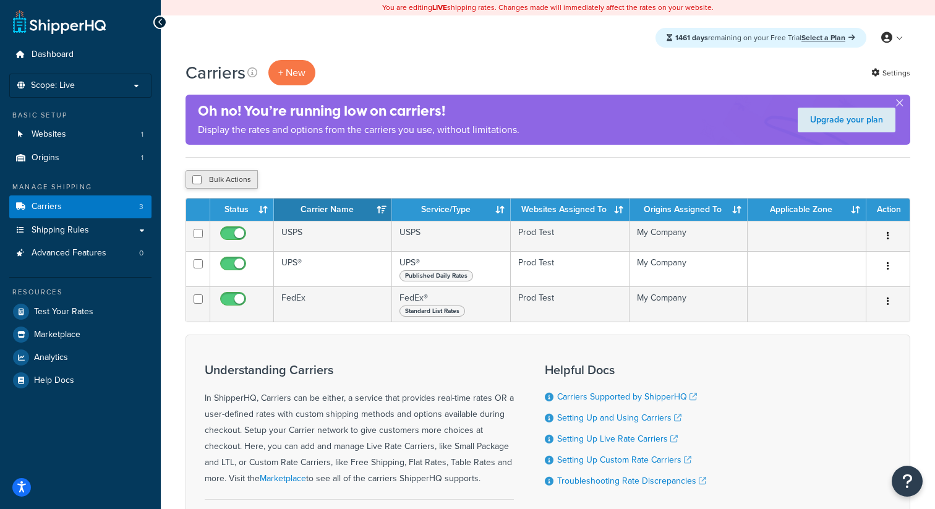
click at [243, 182] on button "Bulk Actions" at bounding box center [221, 179] width 72 height 19
checkbox input "true"
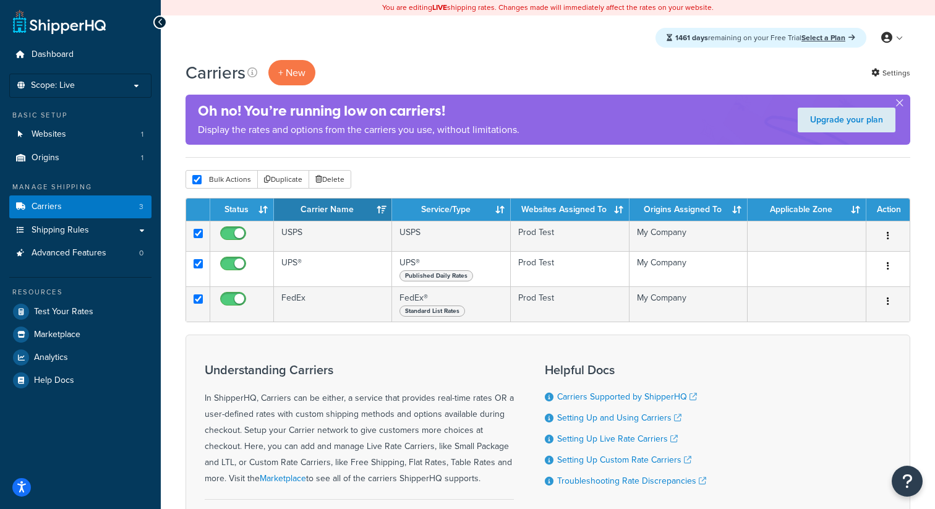
click at [356, 183] on div "Bulk Actions Duplicate [GEOGRAPHIC_DATA]" at bounding box center [547, 179] width 724 height 19
click at [339, 183] on button "Delete" at bounding box center [329, 179] width 43 height 19
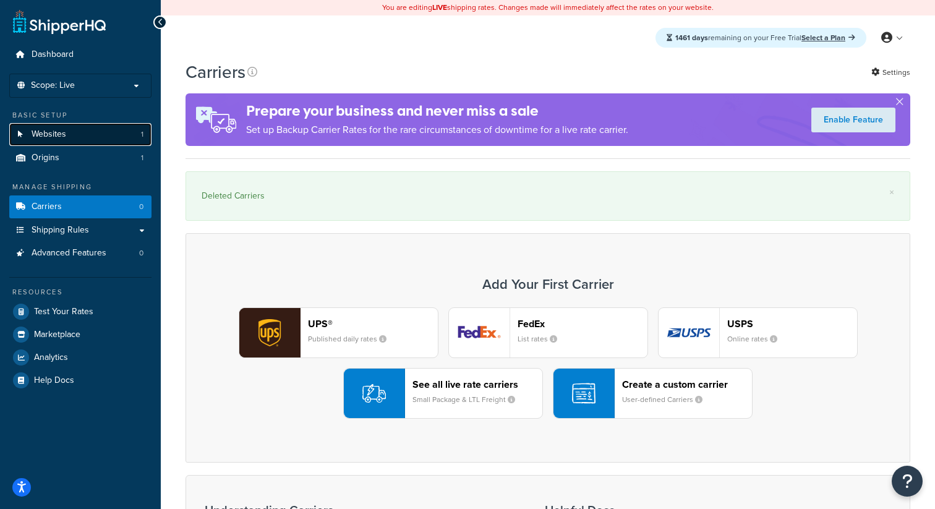
click at [104, 140] on link "Websites 1" at bounding box center [80, 134] width 142 height 23
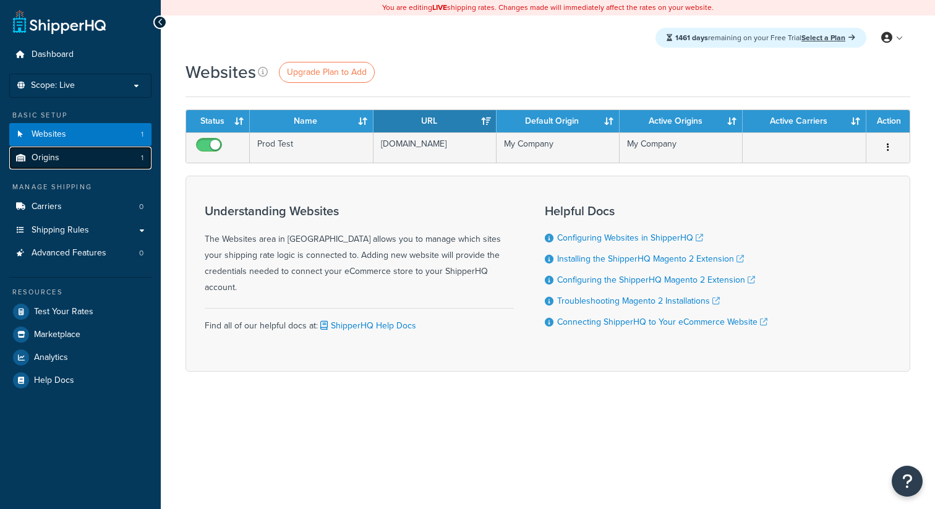
click at [101, 160] on link "Origins 1" at bounding box center [80, 158] width 142 height 23
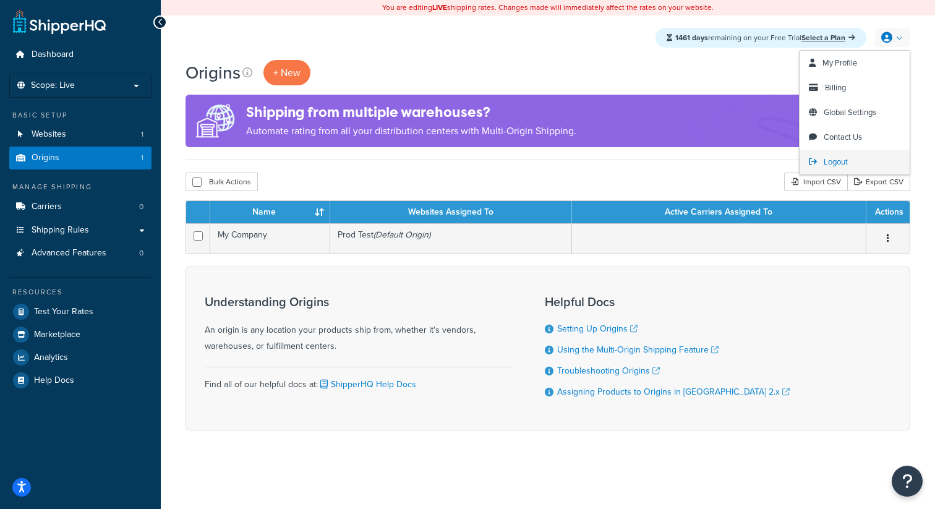
click at [827, 164] on span "Logout" at bounding box center [835, 162] width 24 height 12
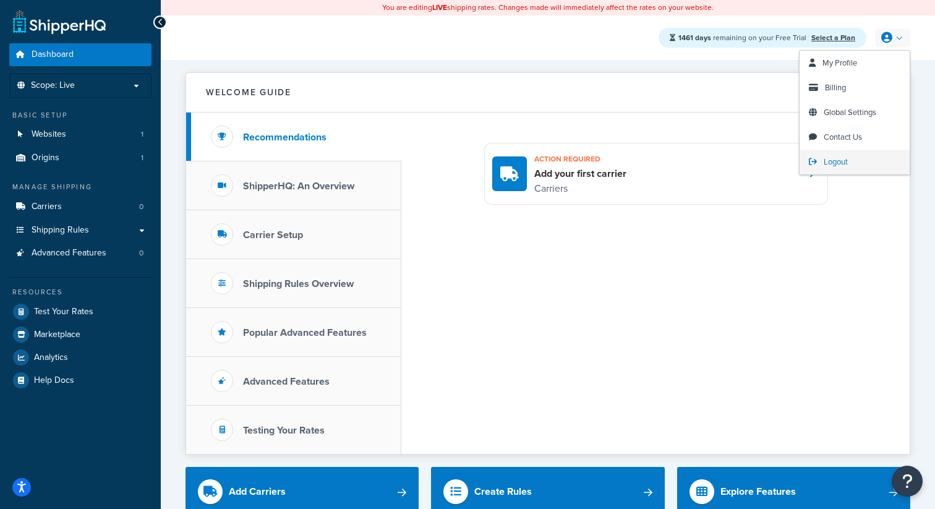
click at [842, 161] on span "Logout" at bounding box center [835, 162] width 24 height 12
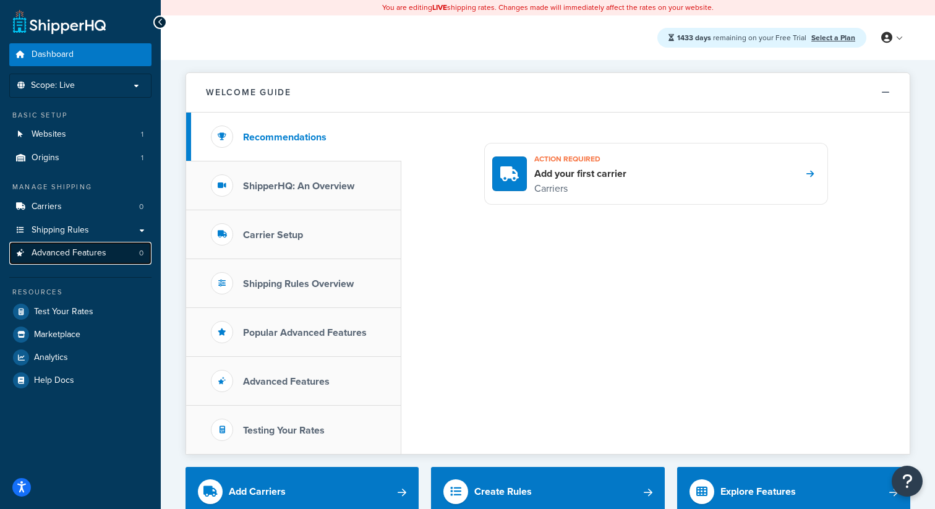
click at [109, 252] on link "Advanced Features 0" at bounding box center [80, 253] width 142 height 23
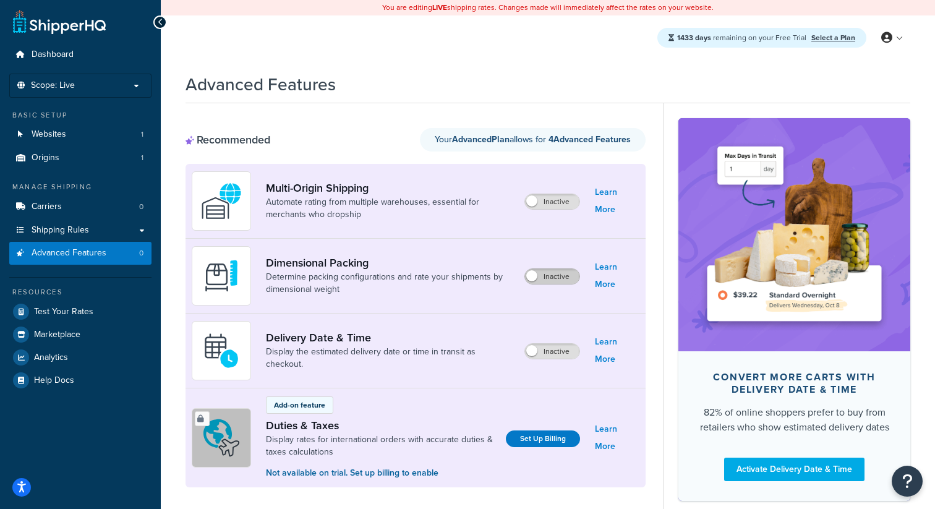
click at [556, 280] on label "Inactive" at bounding box center [552, 276] width 54 height 15
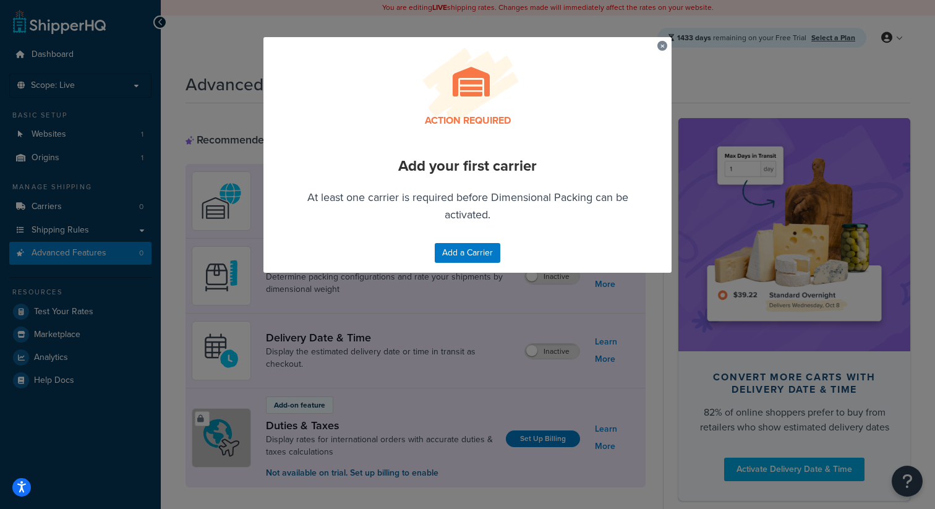
click at [660, 44] on button "button" at bounding box center [658, 42] width 3 height 3
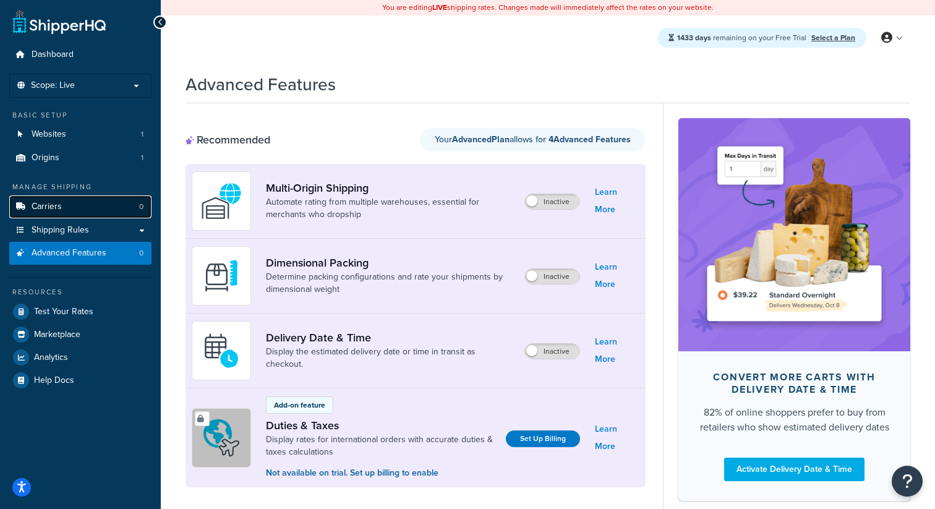
click at [121, 210] on link "Carriers 0" at bounding box center [80, 206] width 142 height 23
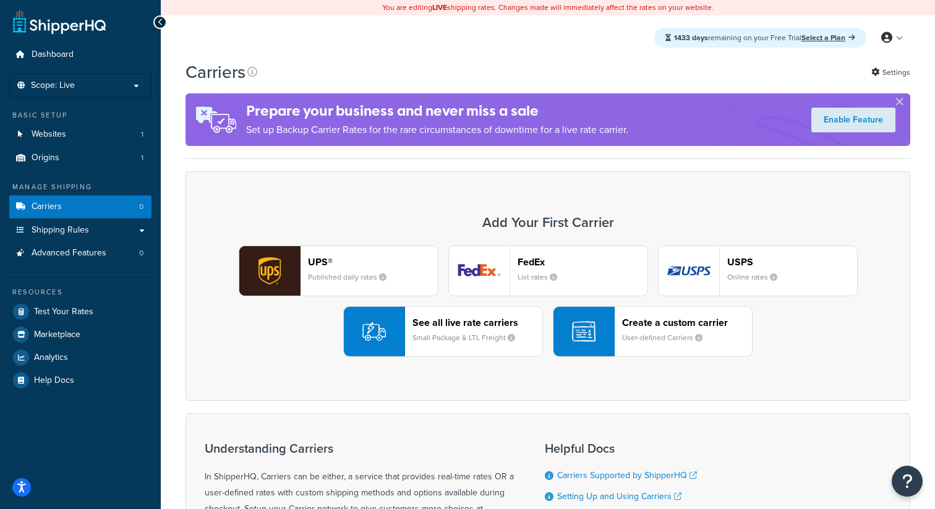
click at [376, 261] on header "UPS®" at bounding box center [373, 262] width 130 height 12
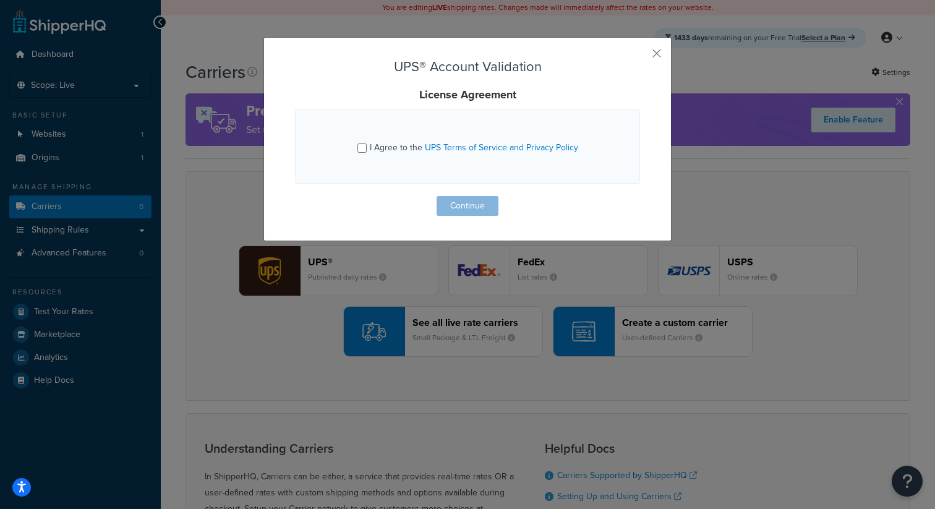
click at [391, 139] on div "I Agree to the UPS Terms of Service and Privacy Policy" at bounding box center [474, 147] width 208 height 17
click at [367, 143] on input "I Agree to the UPS Terms of Service and Privacy Policy" at bounding box center [361, 147] width 9 height 9
checkbox input "true"
click at [485, 206] on button "Continue" at bounding box center [467, 206] width 62 height 20
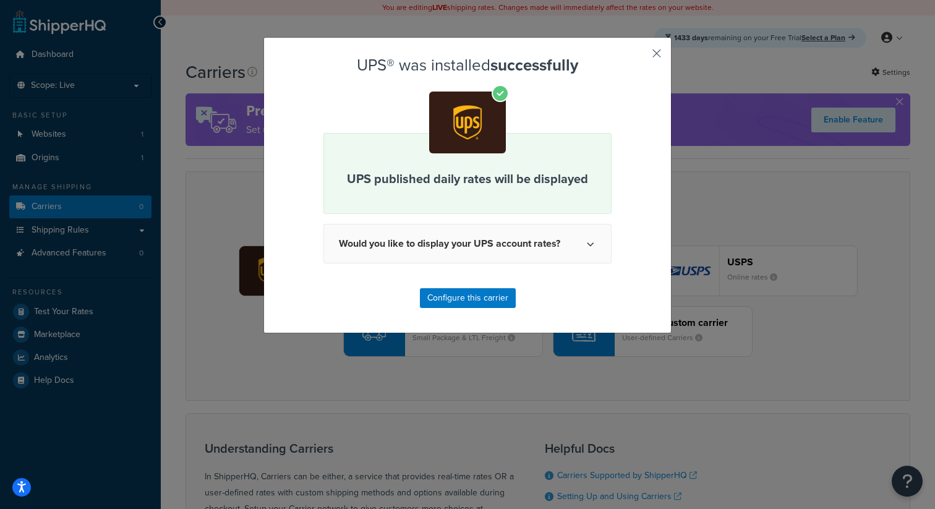
click at [640, 56] on button "button" at bounding box center [638, 57] width 3 height 3
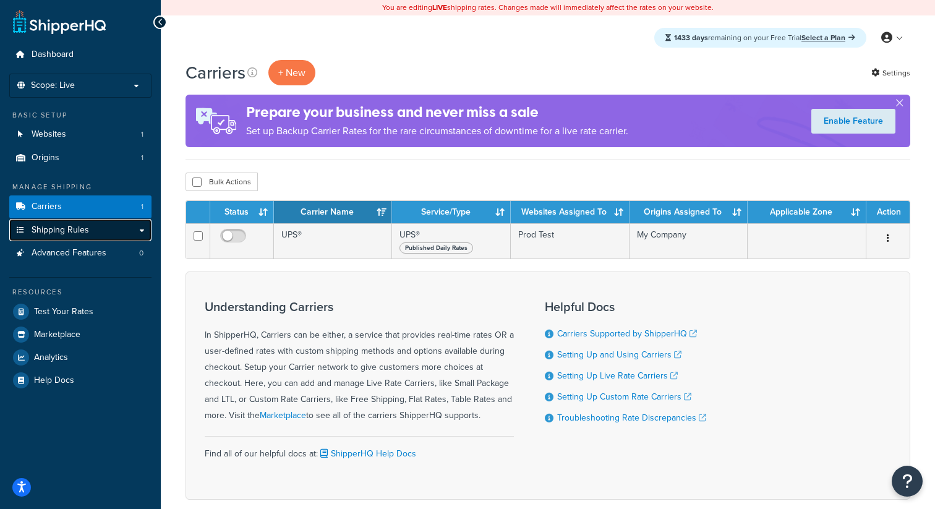
click at [109, 238] on link "Shipping Rules" at bounding box center [80, 230] width 142 height 23
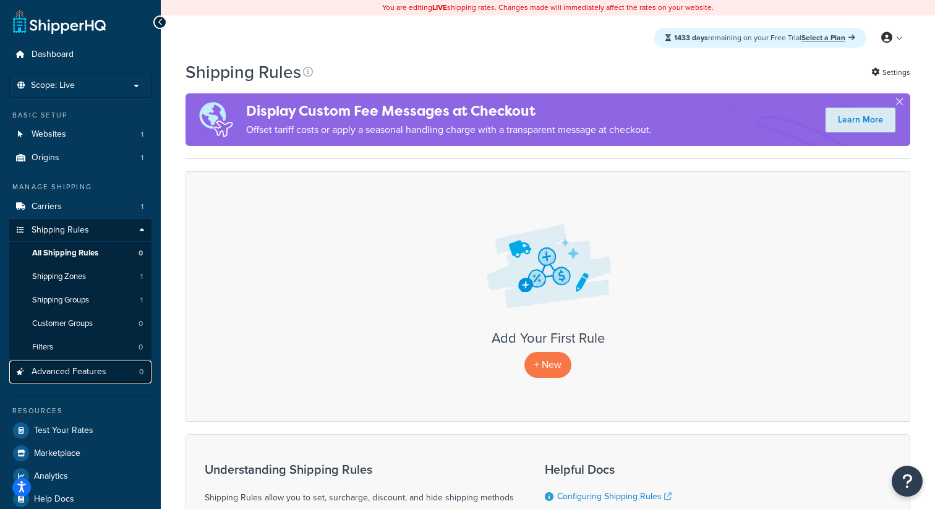
click at [111, 380] on link "Advanced Features 0" at bounding box center [80, 371] width 142 height 23
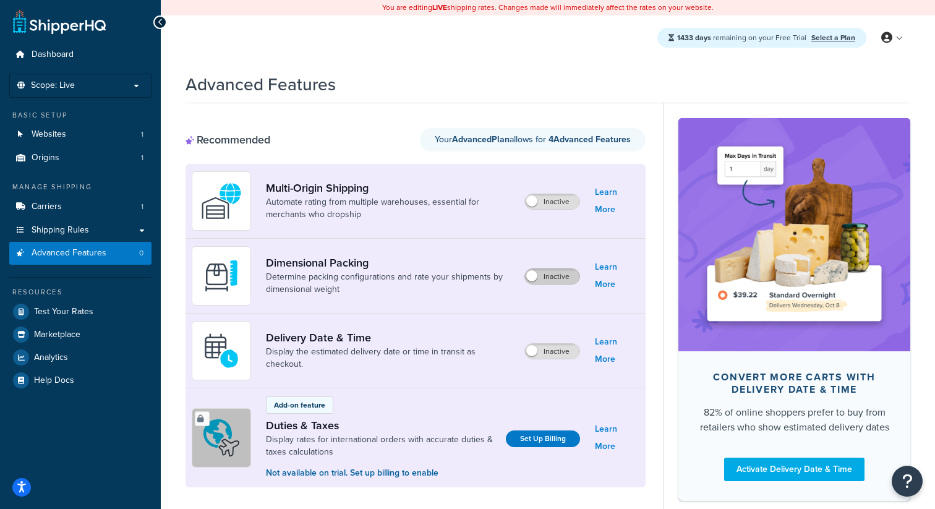
click at [563, 277] on label "Inactive" at bounding box center [552, 276] width 54 height 15
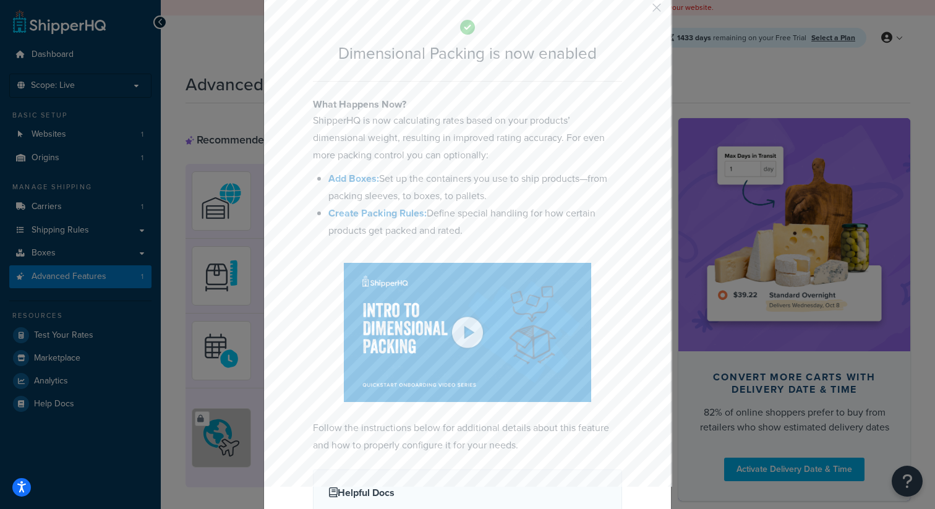
scroll to position [64, 0]
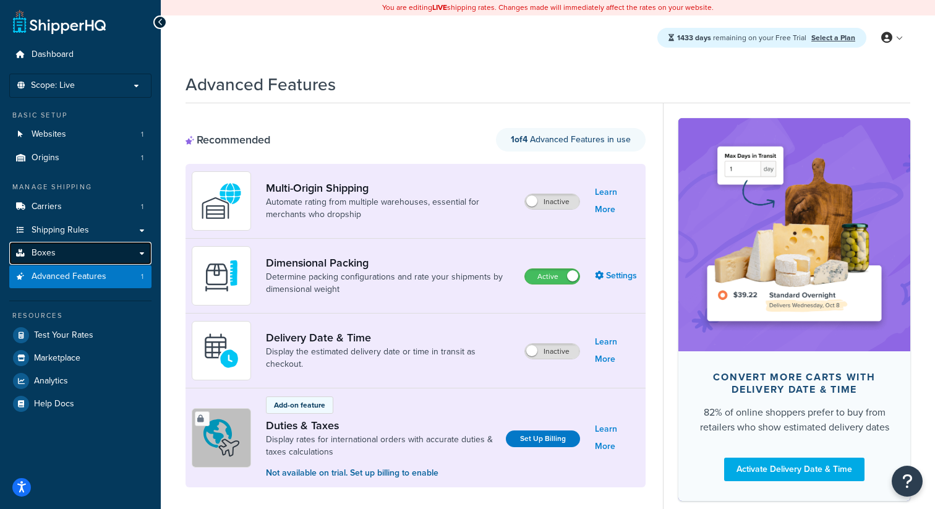
click at [106, 242] on link "Boxes" at bounding box center [80, 253] width 142 height 23
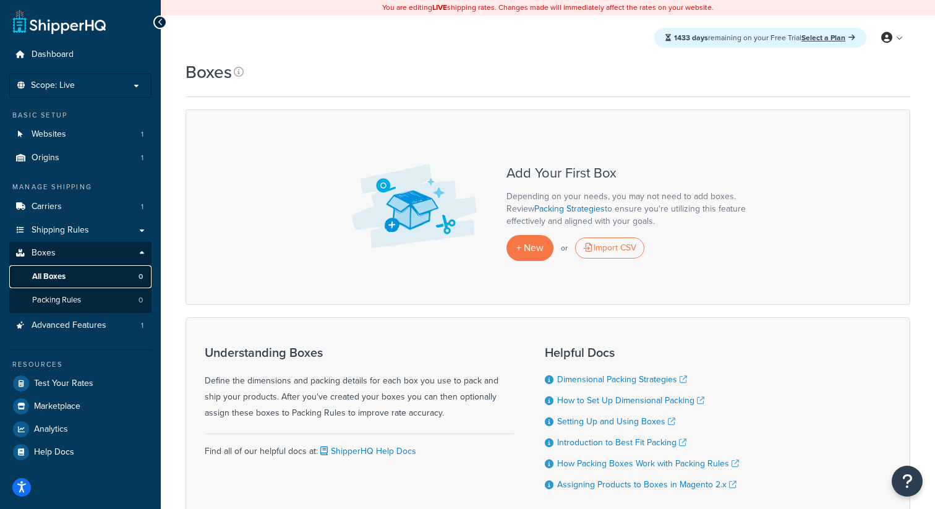
click at [108, 278] on link "All Boxes 0" at bounding box center [80, 276] width 142 height 23
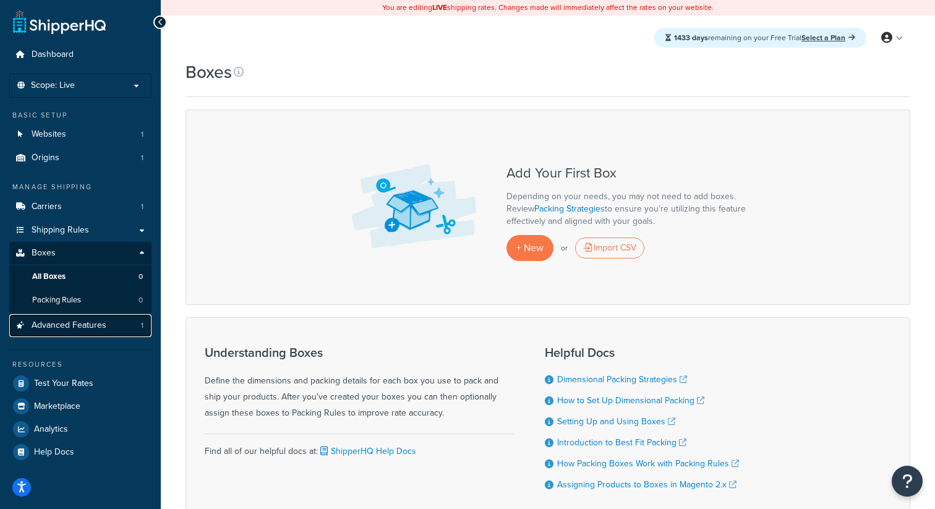
click at [105, 333] on link "Advanced Features 1" at bounding box center [80, 325] width 142 height 23
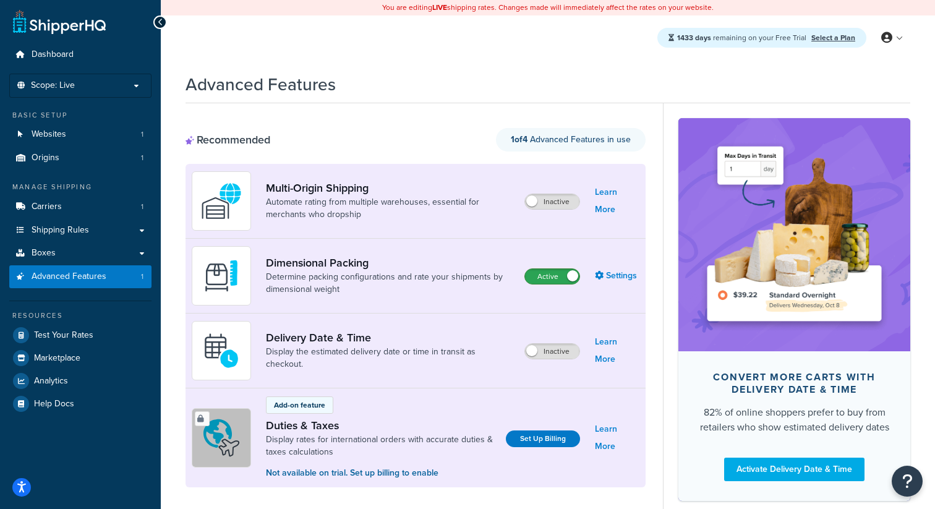
click at [548, 279] on label "Active" at bounding box center [552, 276] width 54 height 15
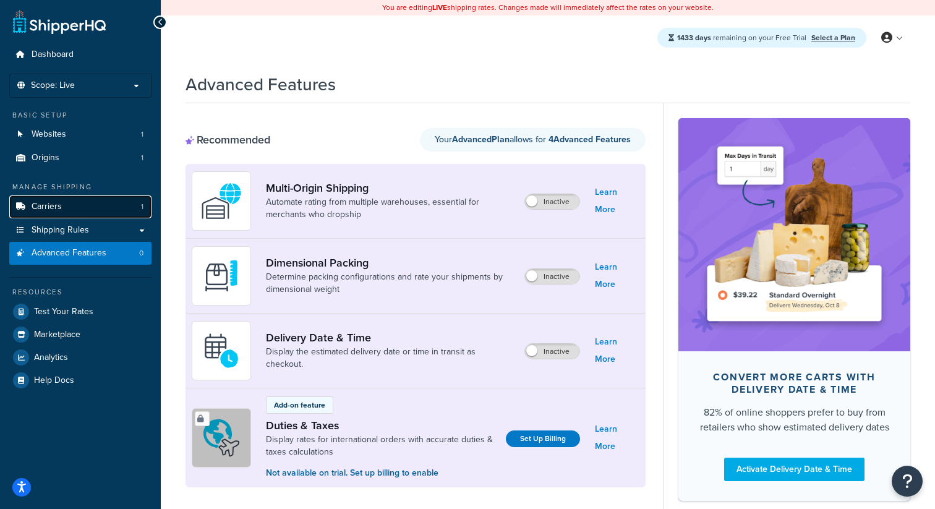
click at [27, 213] on link "Carriers 1" at bounding box center [80, 206] width 142 height 23
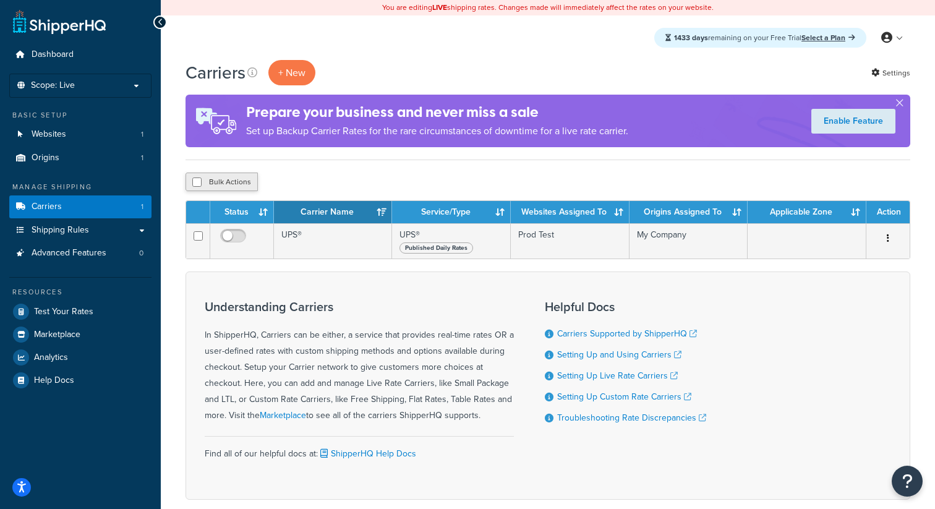
click at [244, 187] on button "Bulk Actions" at bounding box center [221, 181] width 72 height 19
checkbox input "true"
click at [337, 184] on button "Delete" at bounding box center [329, 181] width 43 height 19
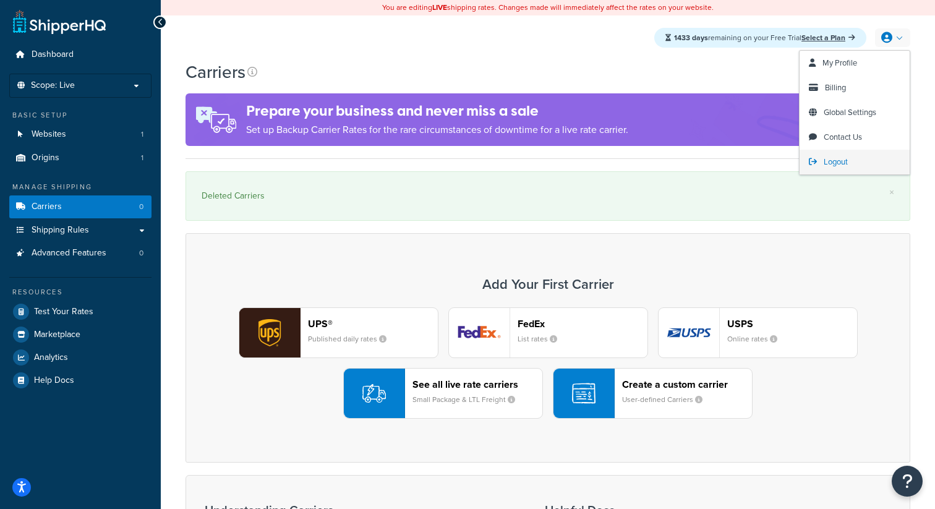
click at [834, 166] on span "Logout" at bounding box center [835, 162] width 24 height 12
